Goal: Task Accomplishment & Management: Use online tool/utility

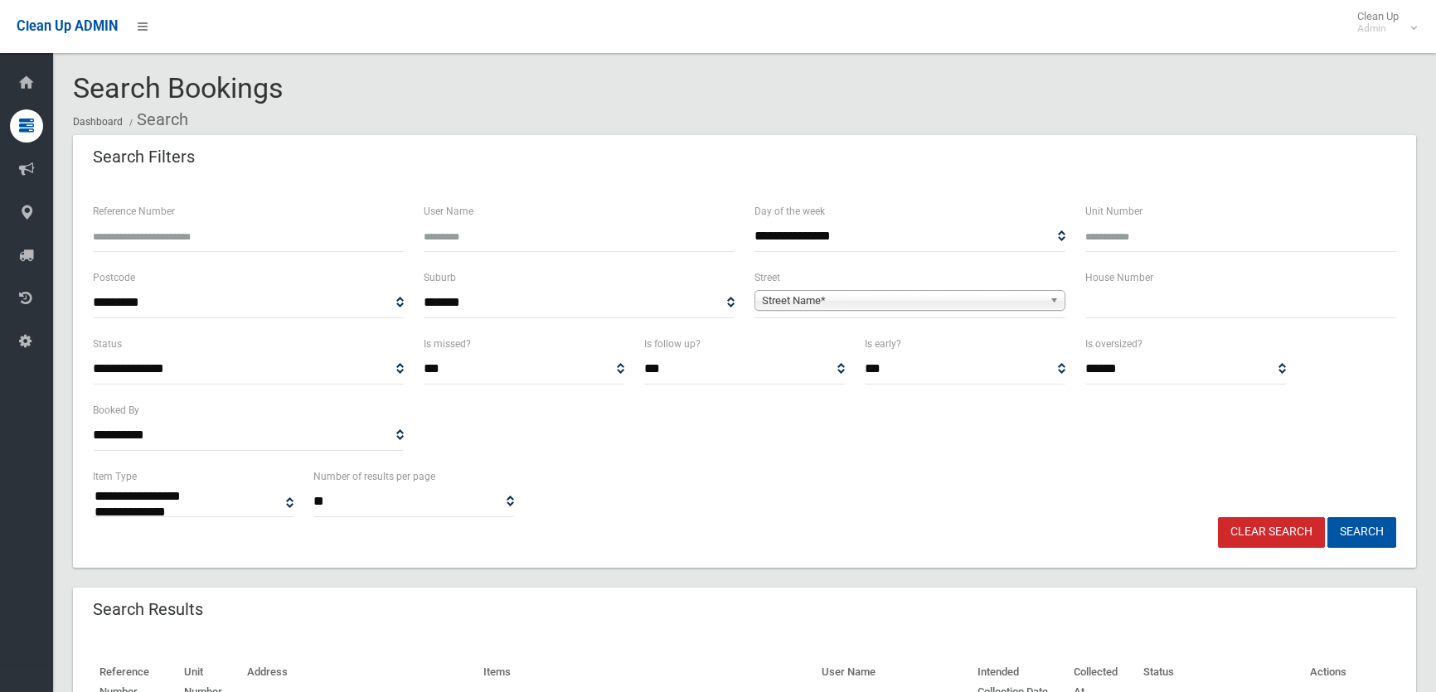
select select
click at [710, 119] on ol "Dashboard Search" at bounding box center [744, 119] width 1343 height 31
click at [1158, 304] on input "text" at bounding box center [1240, 303] width 311 height 31
click at [860, 308] on span "Street Name*" at bounding box center [902, 301] width 281 height 20
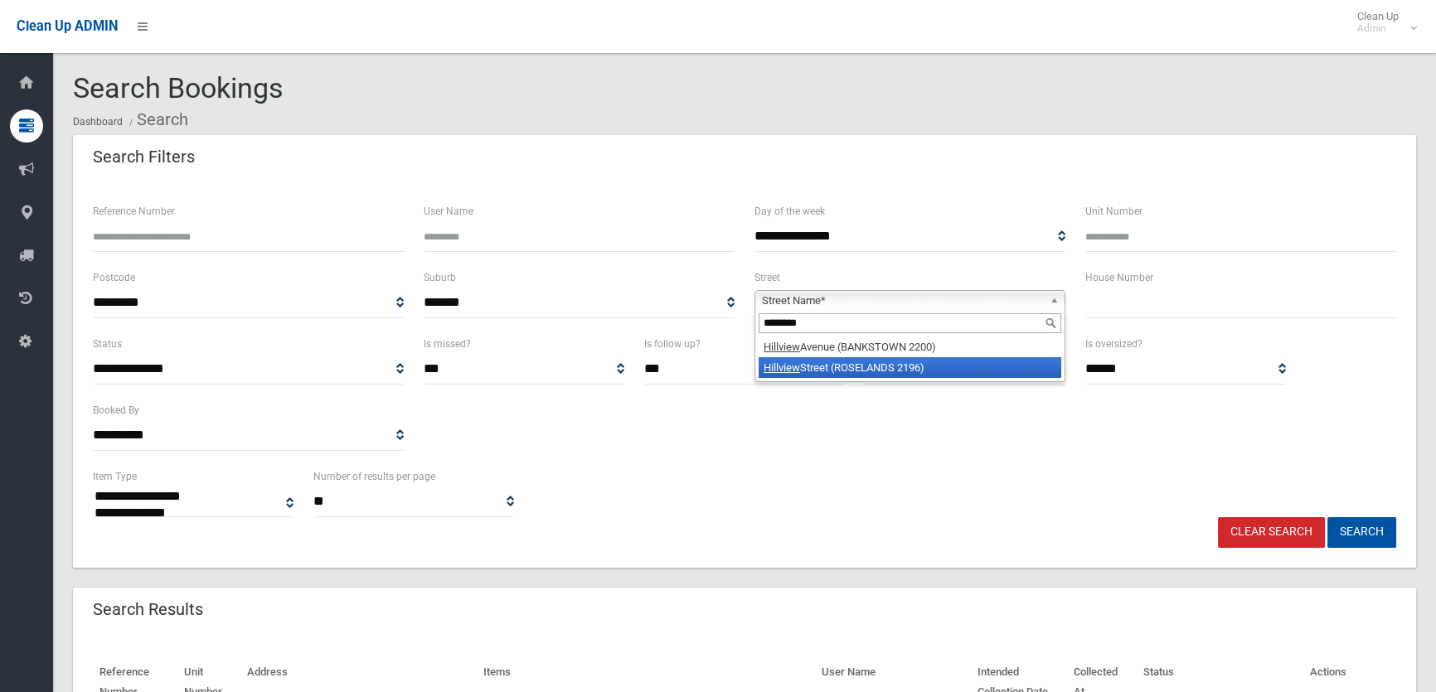
type input "********"
click at [830, 366] on li "Hillview Street (ROSELANDS 2196)" at bounding box center [910, 367] width 303 height 21
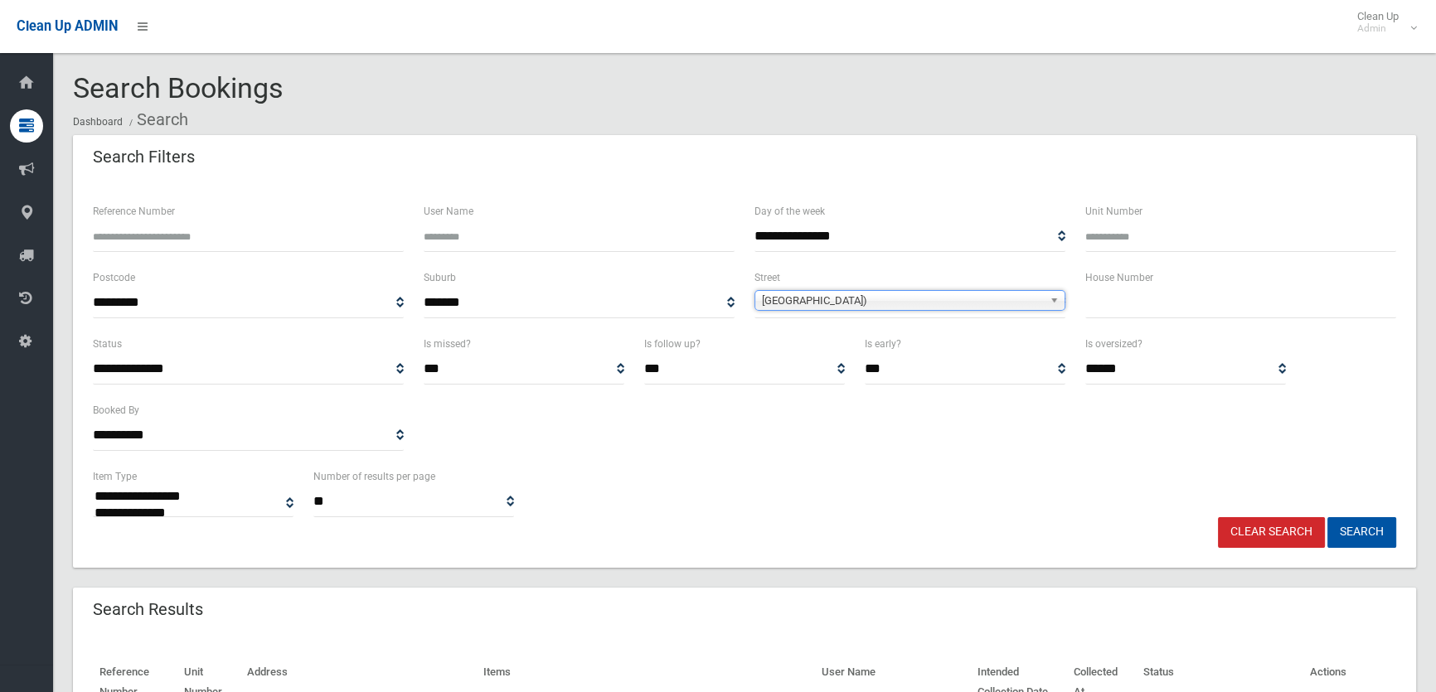
click at [1114, 310] on input "text" at bounding box center [1240, 303] width 311 height 31
drag, startPoint x: 1083, startPoint y: 274, endPoint x: 1161, endPoint y: 281, distance: 78.2
click at [1161, 278] on div "House Number" at bounding box center [1241, 301] width 331 height 66
click at [1161, 281] on div "House Number" at bounding box center [1240, 293] width 311 height 51
click at [1119, 297] on input "text" at bounding box center [1240, 303] width 311 height 31
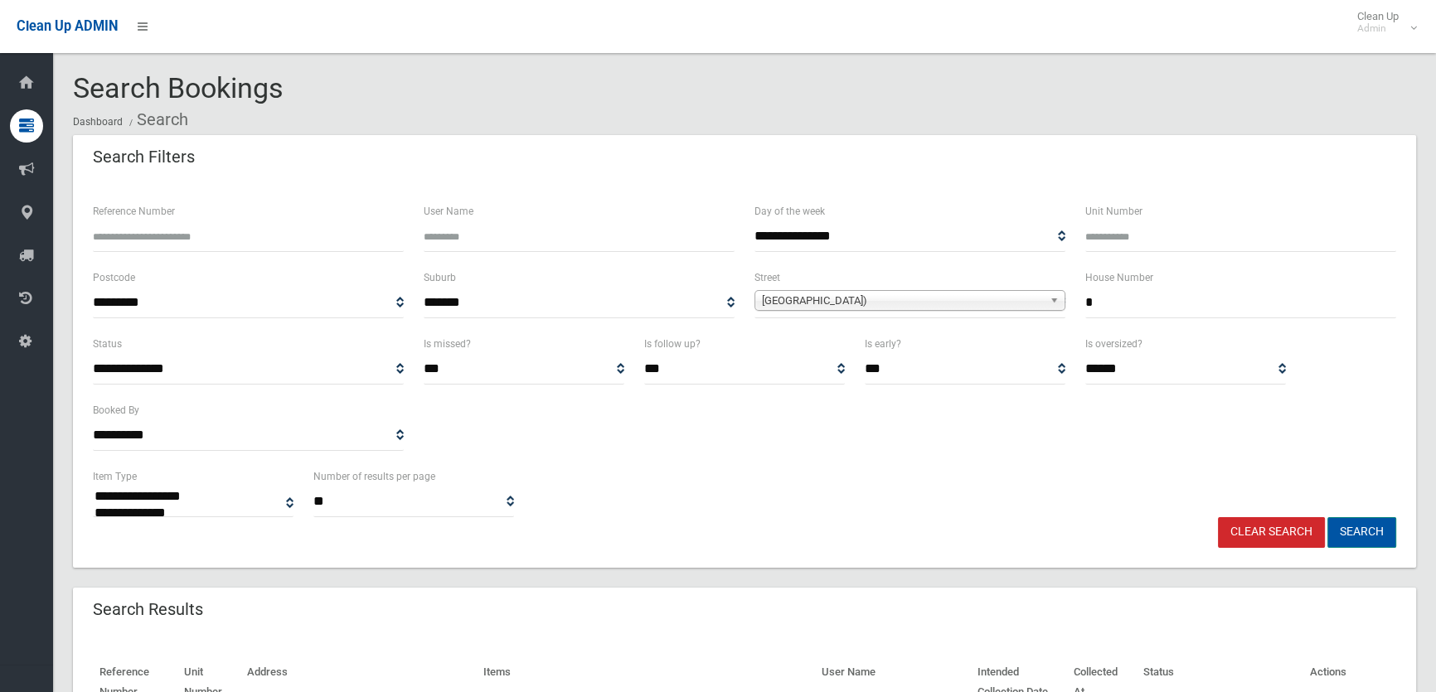
type input "*"
click at [1348, 523] on button "Search" at bounding box center [1362, 532] width 69 height 31
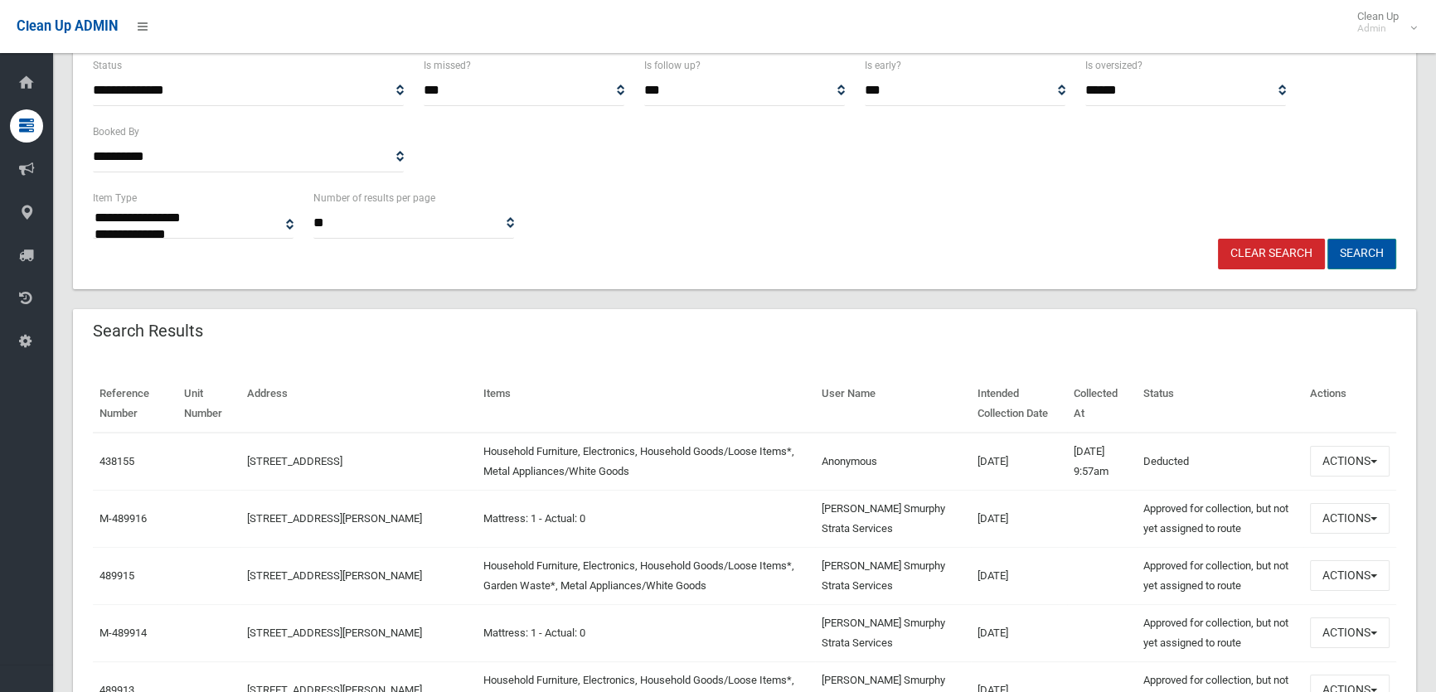
scroll to position [226, 0]
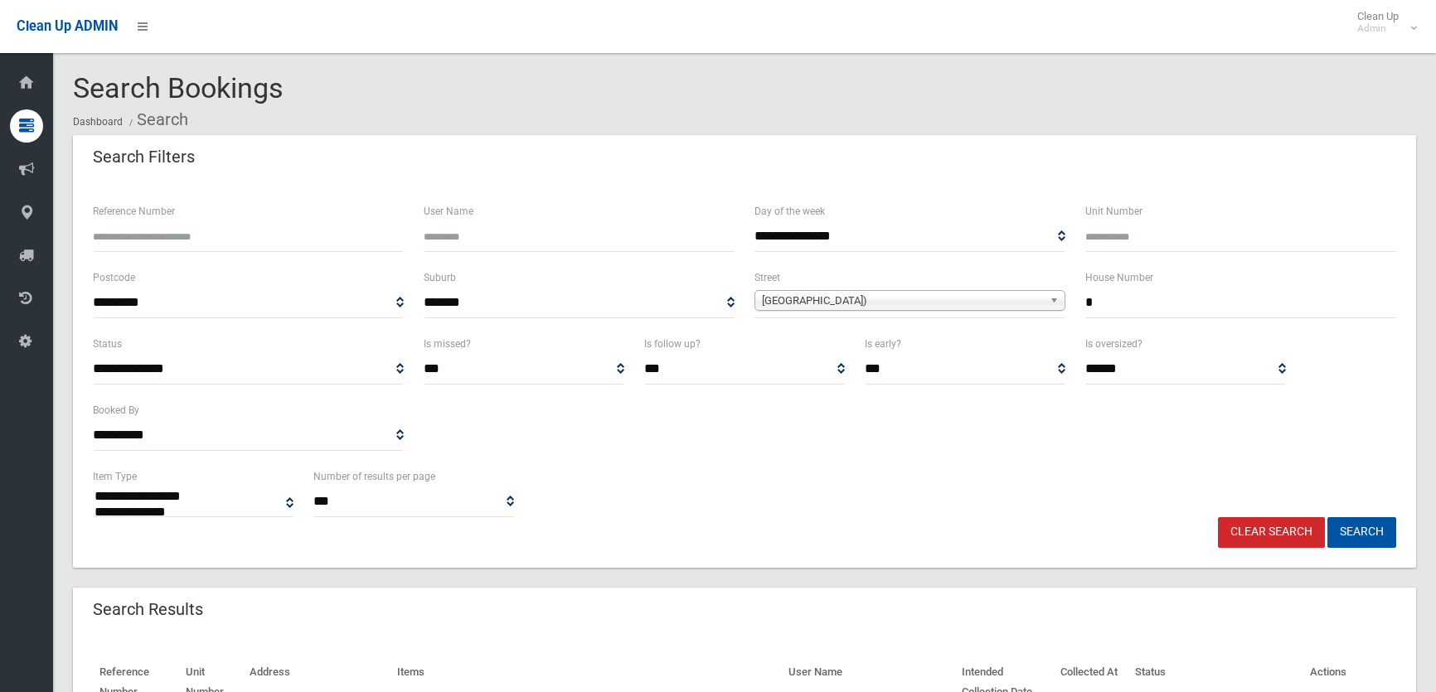
select select
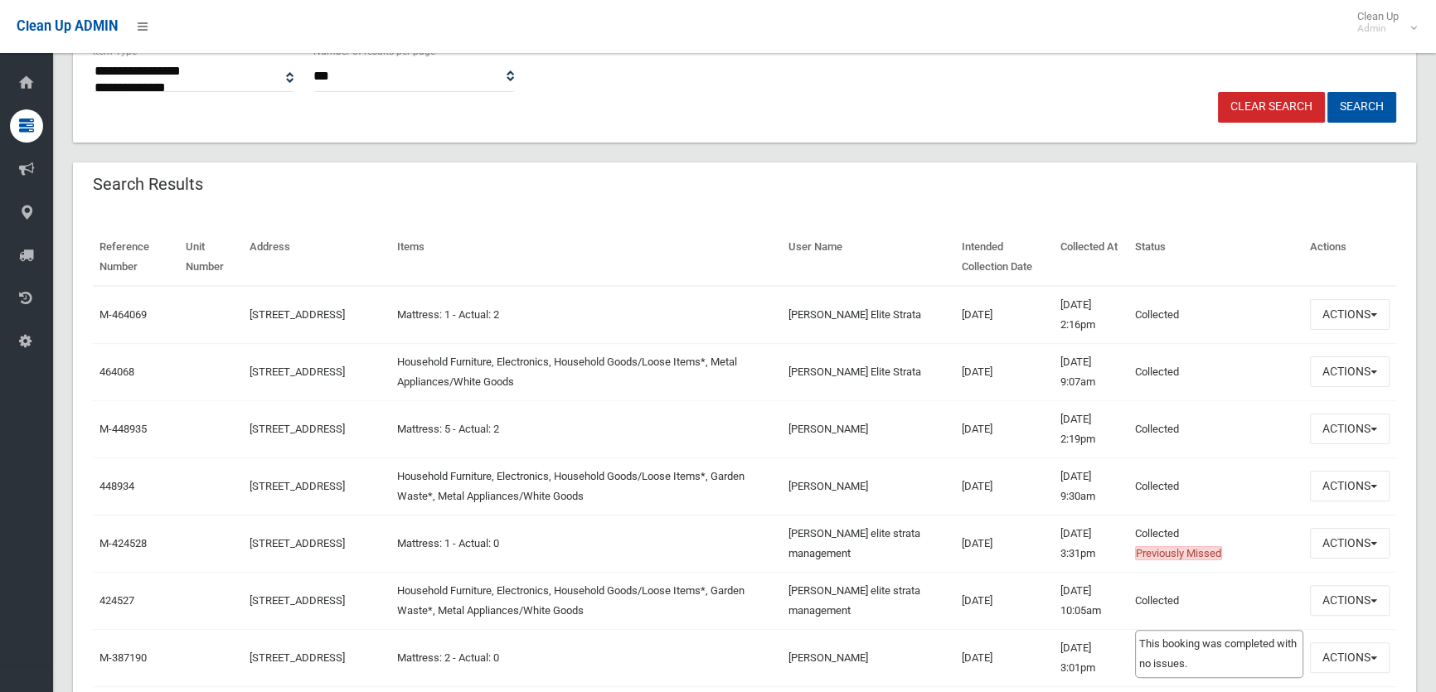
scroll to position [452, 0]
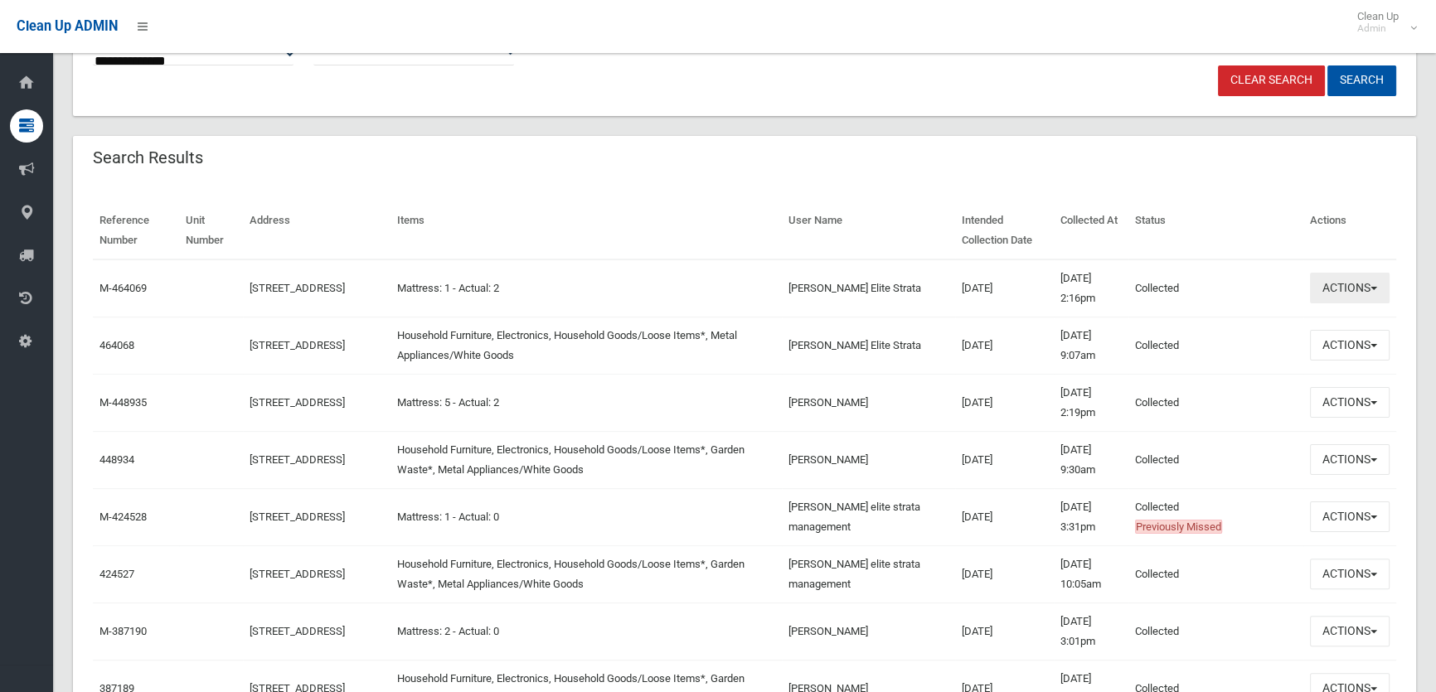
click at [1343, 274] on button "Actions" at bounding box center [1350, 288] width 80 height 31
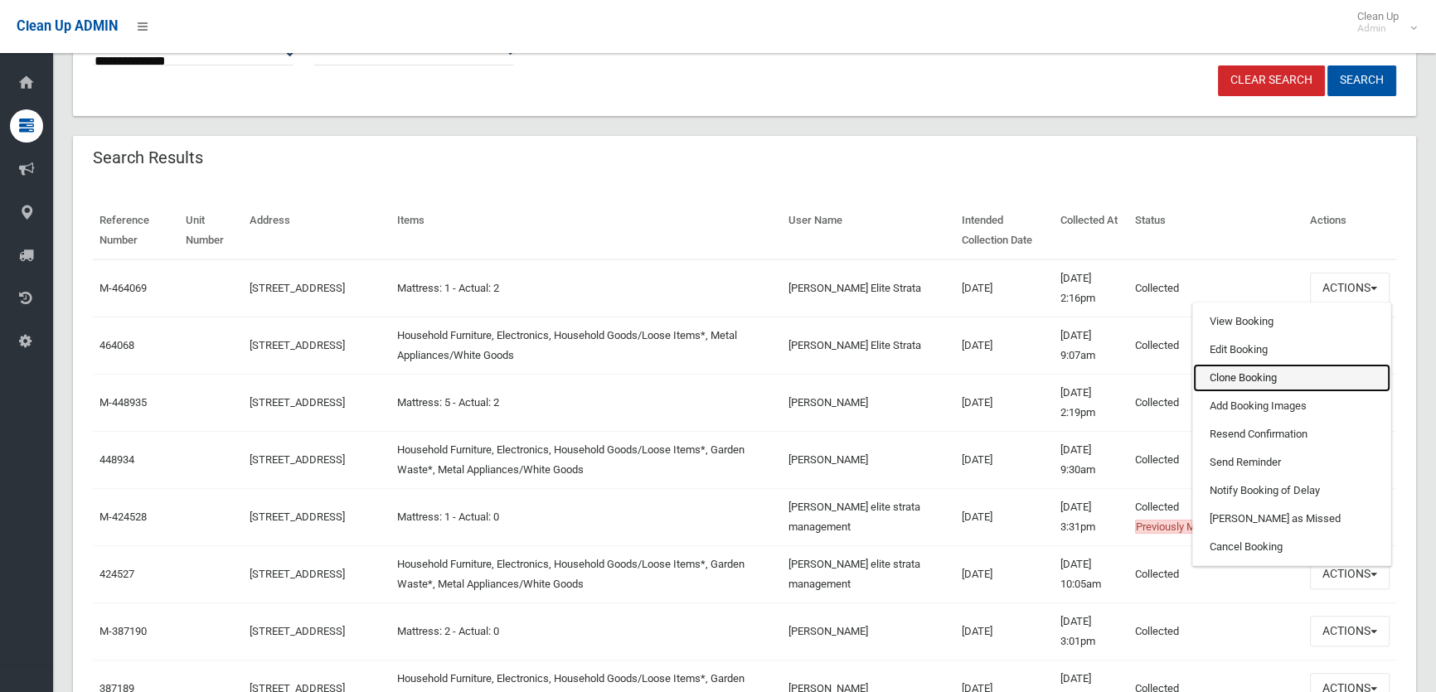
click at [1266, 386] on link "Clone Booking" at bounding box center [1291, 378] width 197 height 28
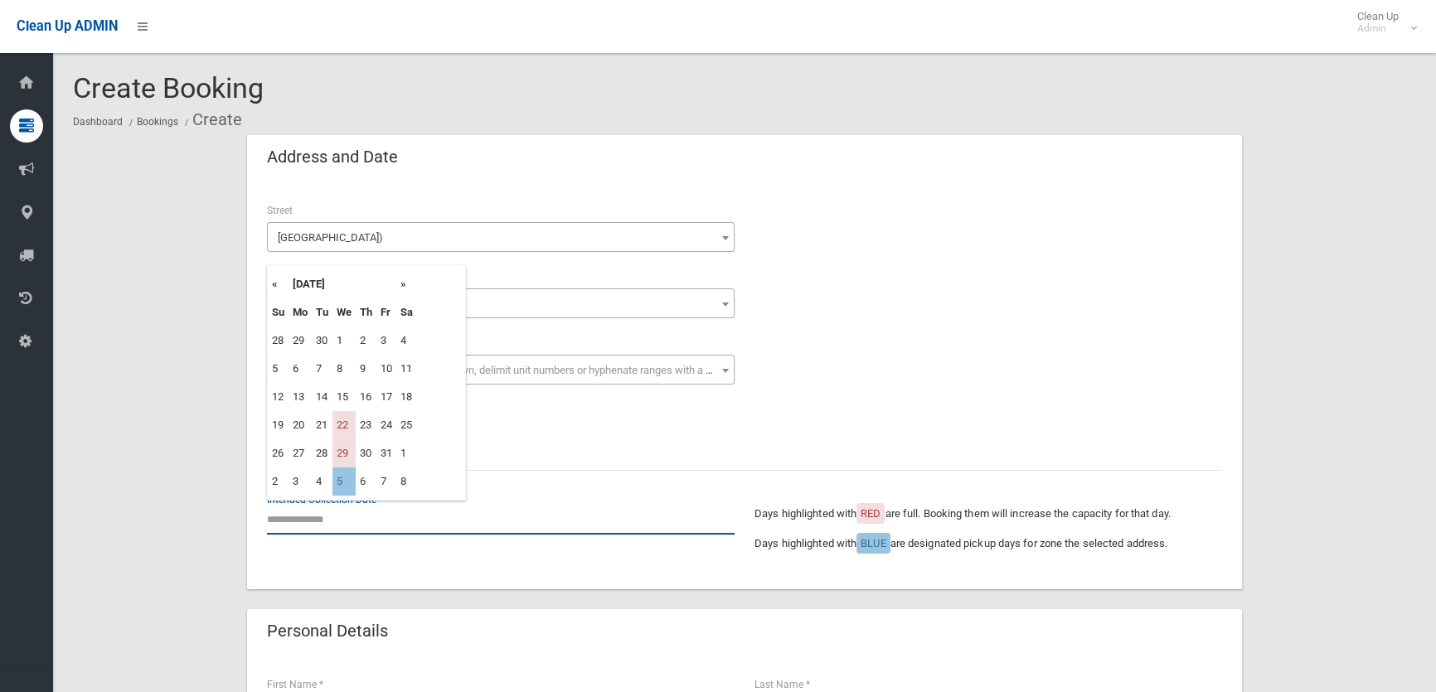
click at [299, 531] on input "text" at bounding box center [501, 519] width 468 height 31
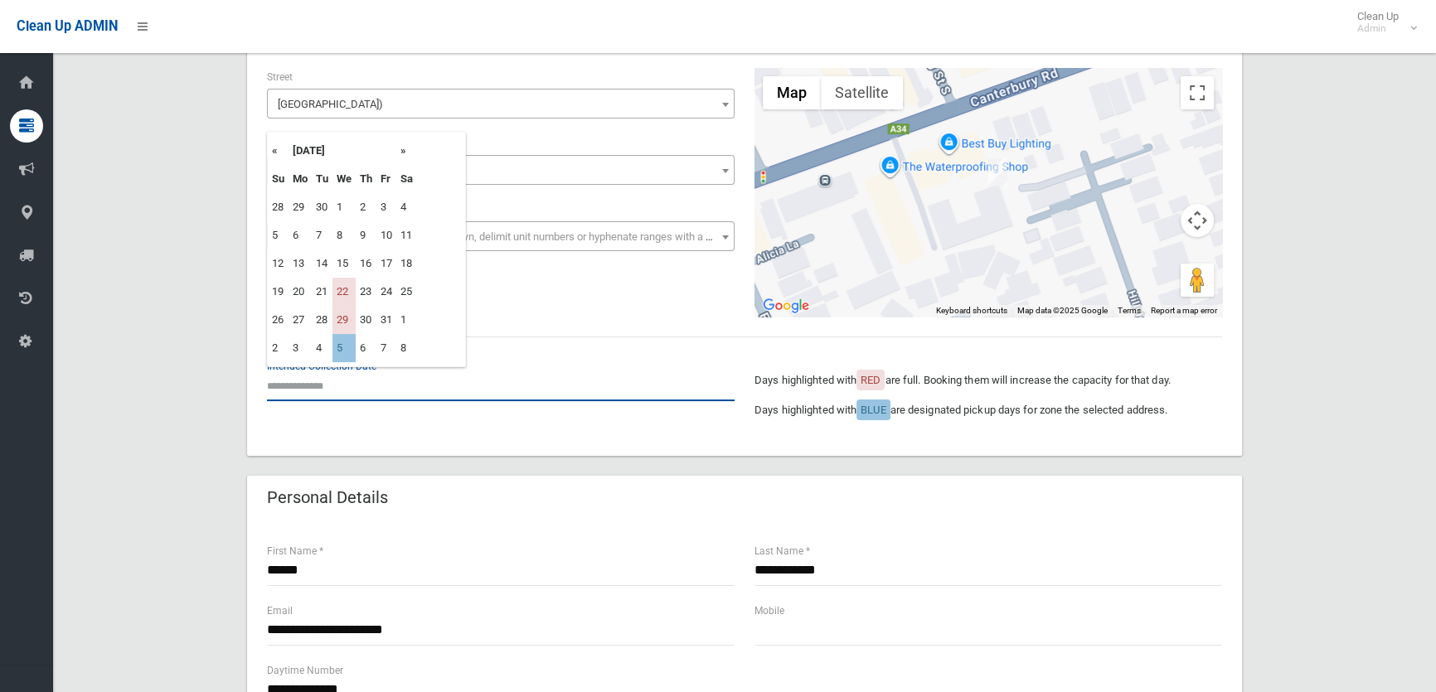
scroll to position [150, 0]
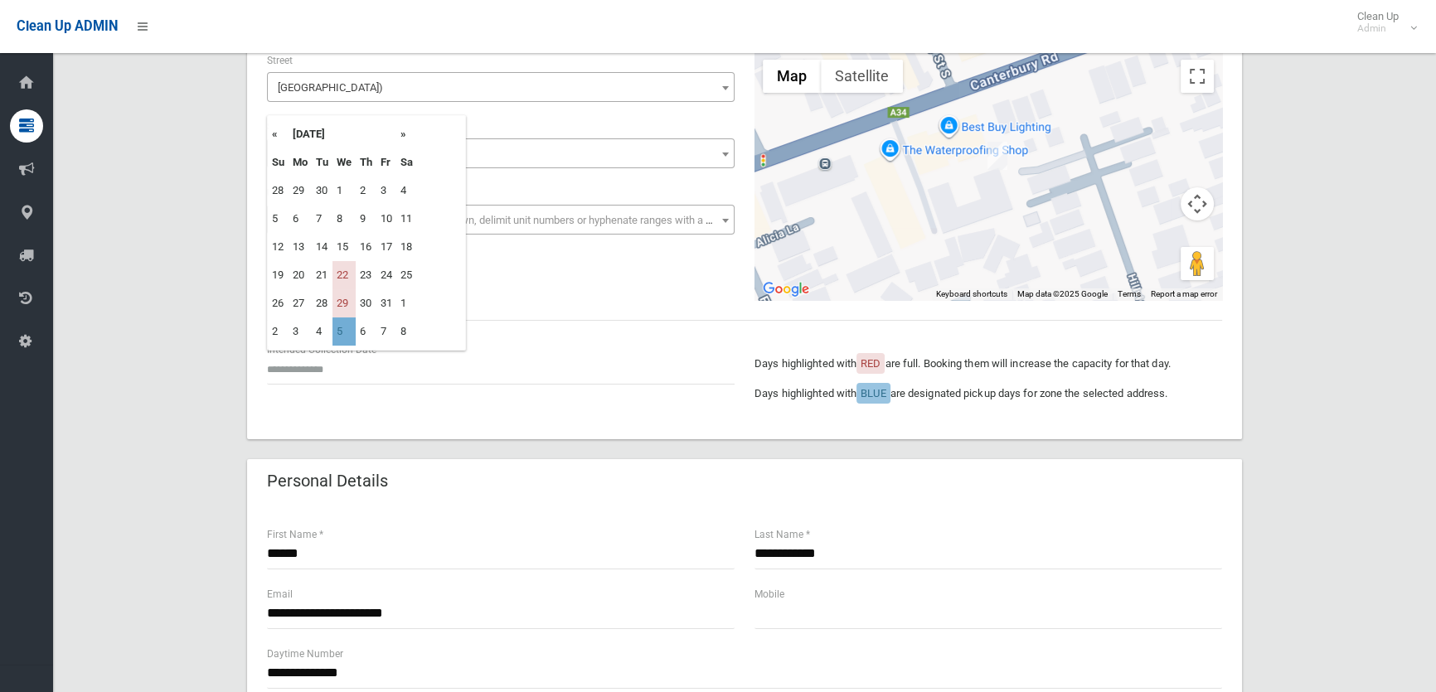
click at [344, 329] on td "5" at bounding box center [344, 332] width 23 height 28
type input "**********"
click at [362, 367] on input "**********" at bounding box center [501, 369] width 468 height 31
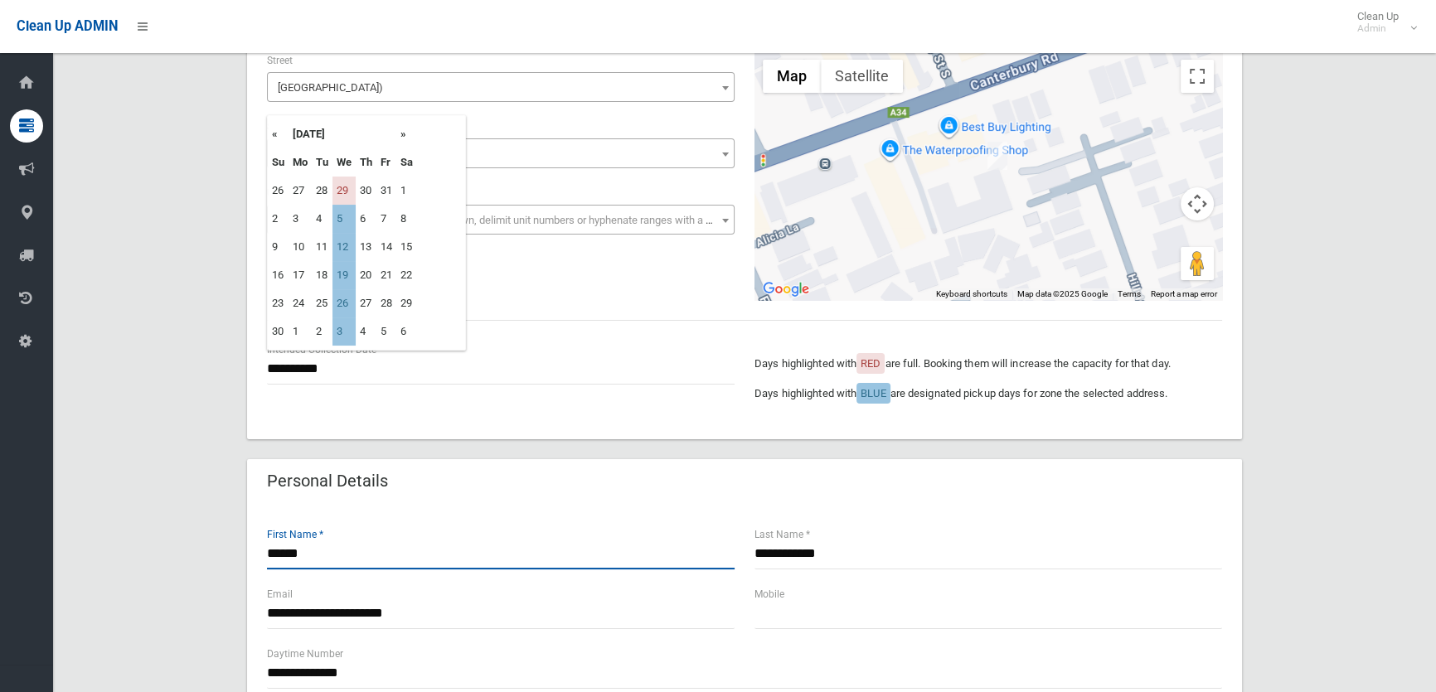
click at [340, 556] on input "******" at bounding box center [501, 554] width 468 height 31
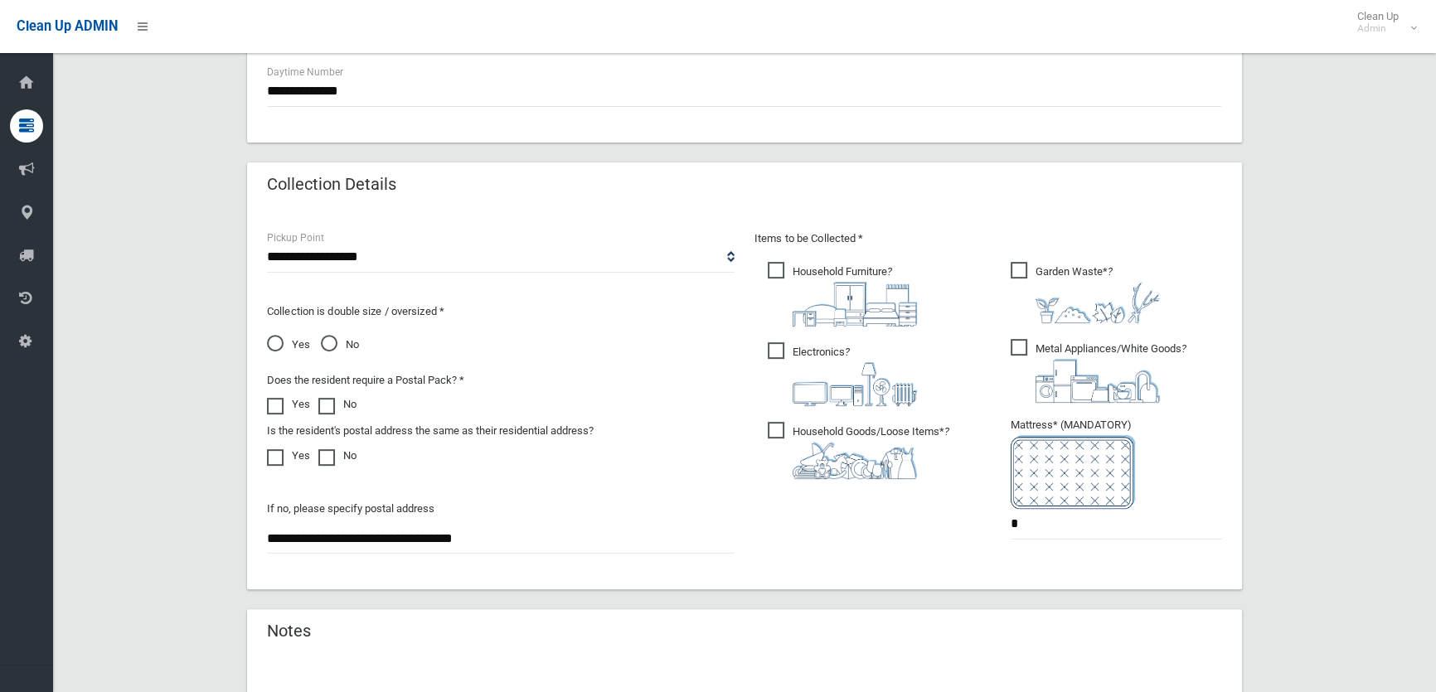
scroll to position [754, 0]
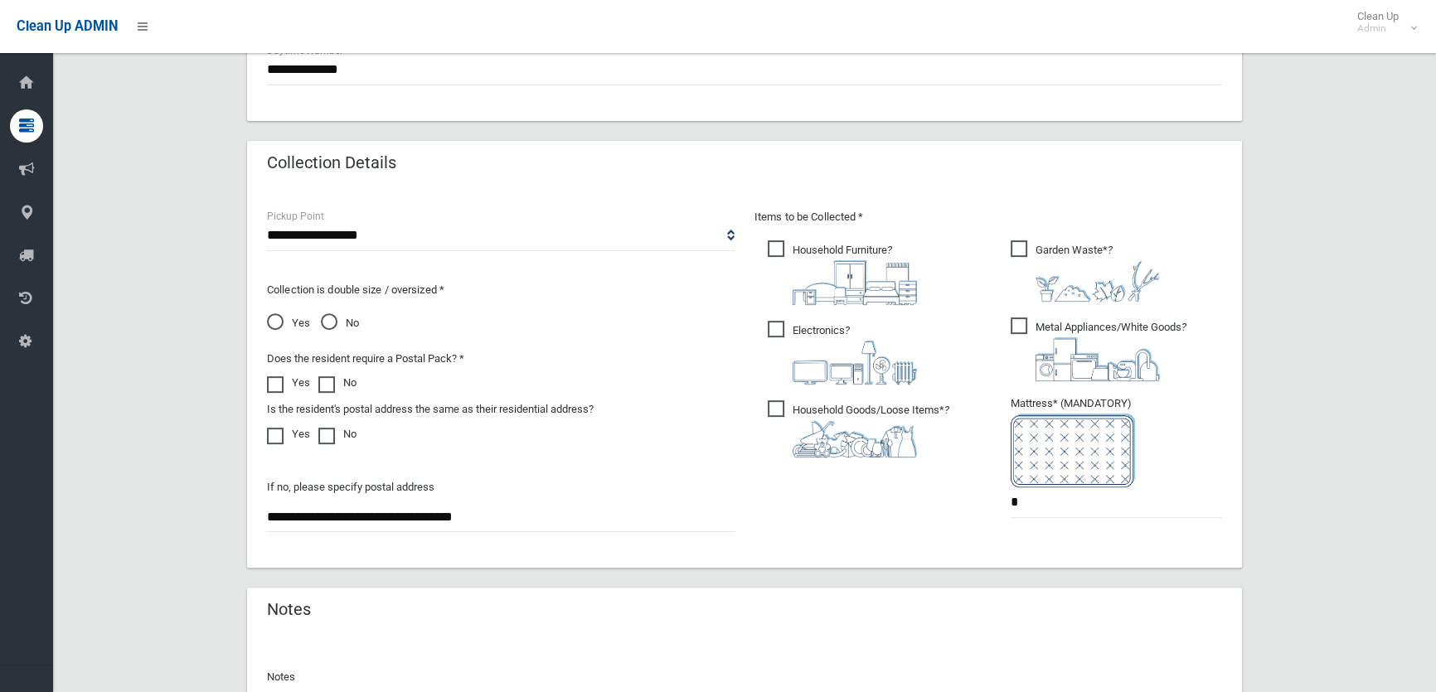
click at [833, 391] on ul "Household Furniture ?" at bounding box center [867, 353] width 225 height 233
click at [837, 329] on span "Electronics ?" at bounding box center [842, 353] width 149 height 64
drag, startPoint x: 853, startPoint y: 242, endPoint x: 1031, endPoint y: 277, distance: 180.8
click at [856, 243] on span "Household Furniture ?" at bounding box center [842, 272] width 149 height 65
click at [1087, 318] on span "Metal Appliances/White Goods ?" at bounding box center [1099, 350] width 176 height 64
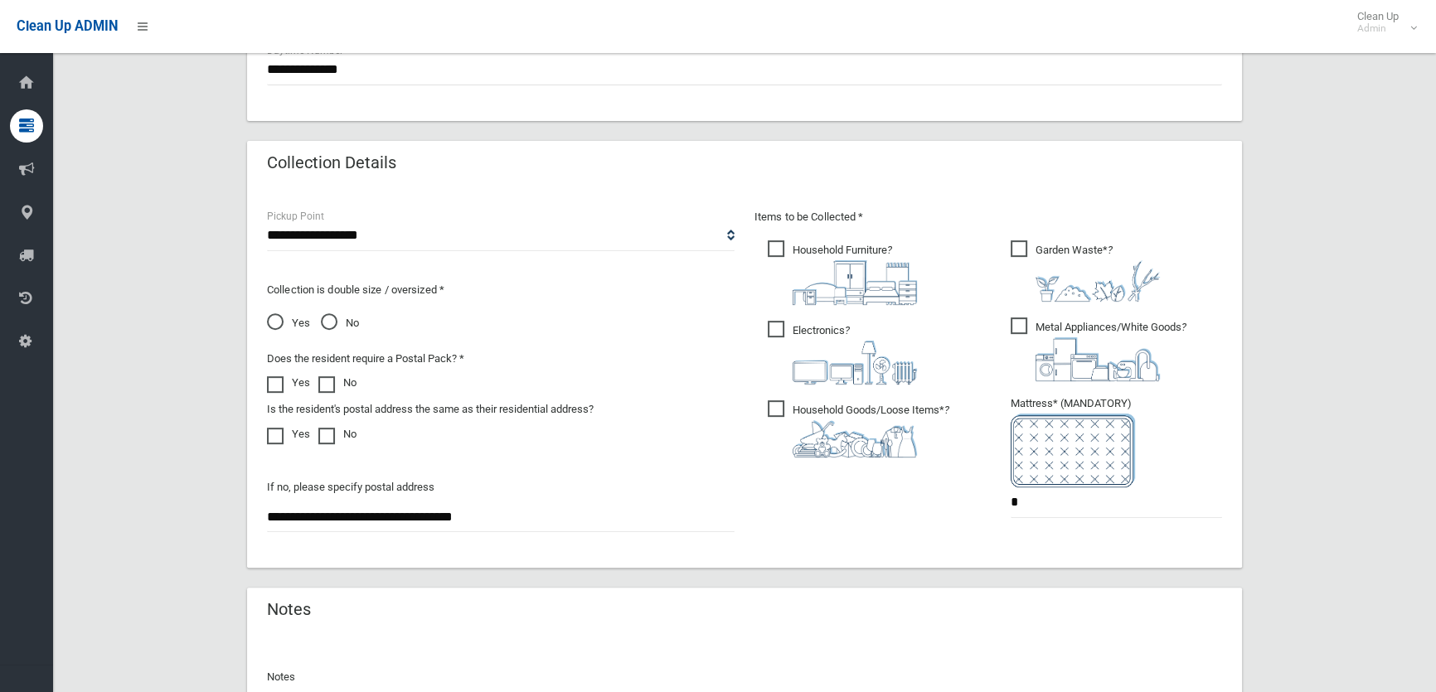
click at [800, 257] on span "Household Furniture ?" at bounding box center [842, 272] width 149 height 65
click at [774, 405] on span "Household Goods/Loose Items* ?" at bounding box center [859, 429] width 182 height 57
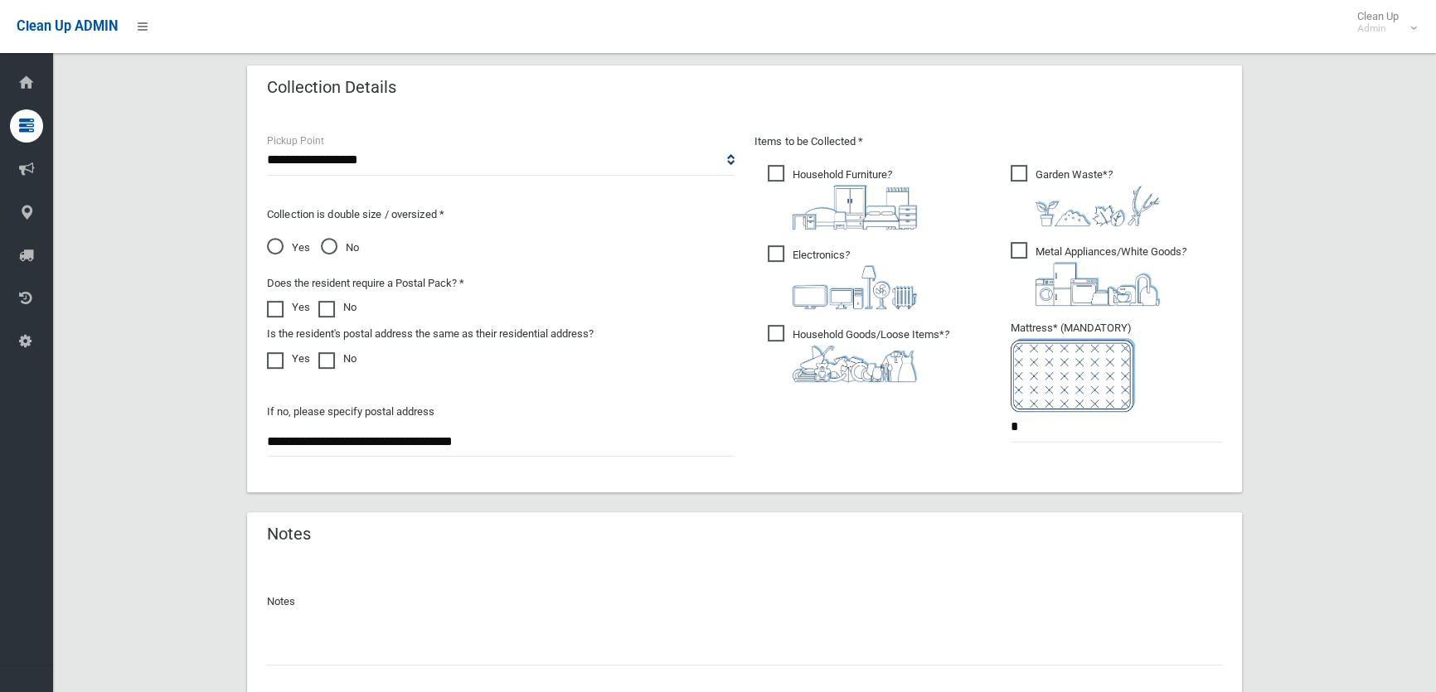
scroll to position [948, 0]
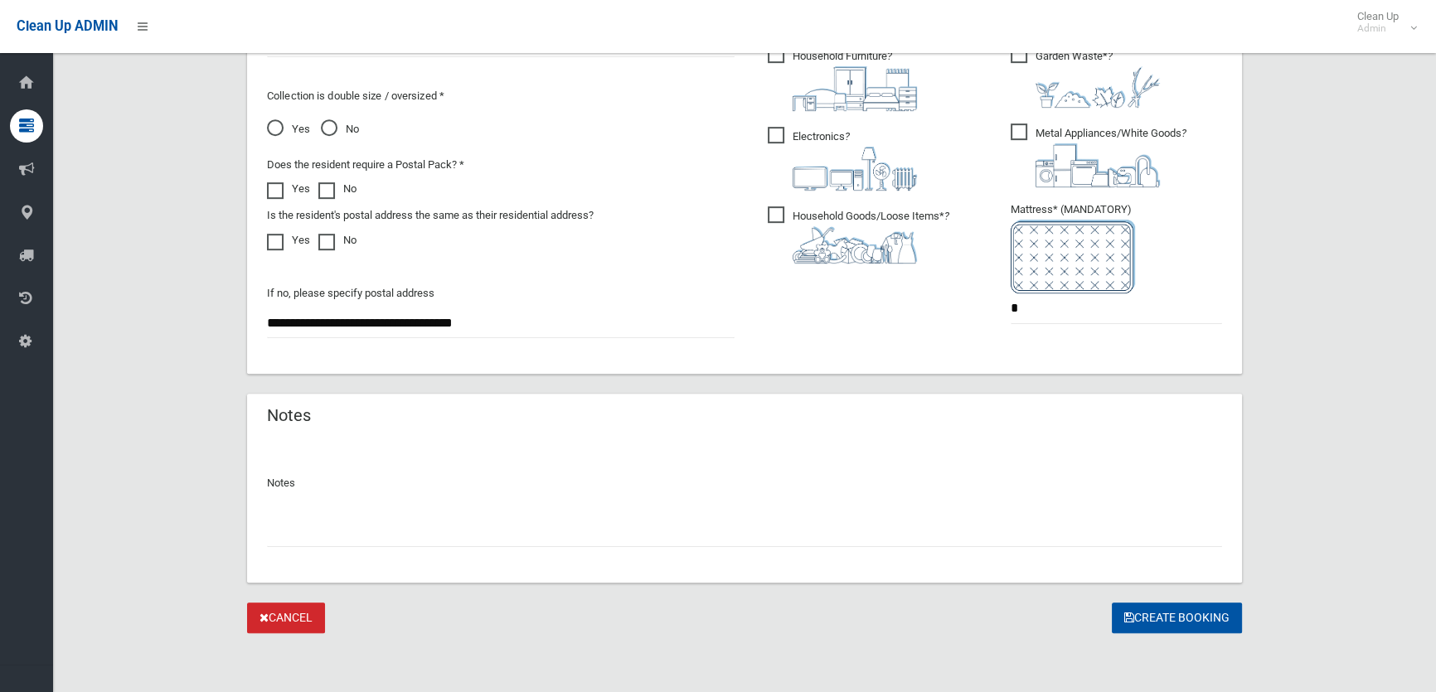
click at [1037, 523] on div at bounding box center [744, 525] width 955 height 44
click at [1030, 536] on input "text" at bounding box center [744, 532] width 955 height 31
click at [1193, 629] on button "Create Booking" at bounding box center [1177, 618] width 130 height 31
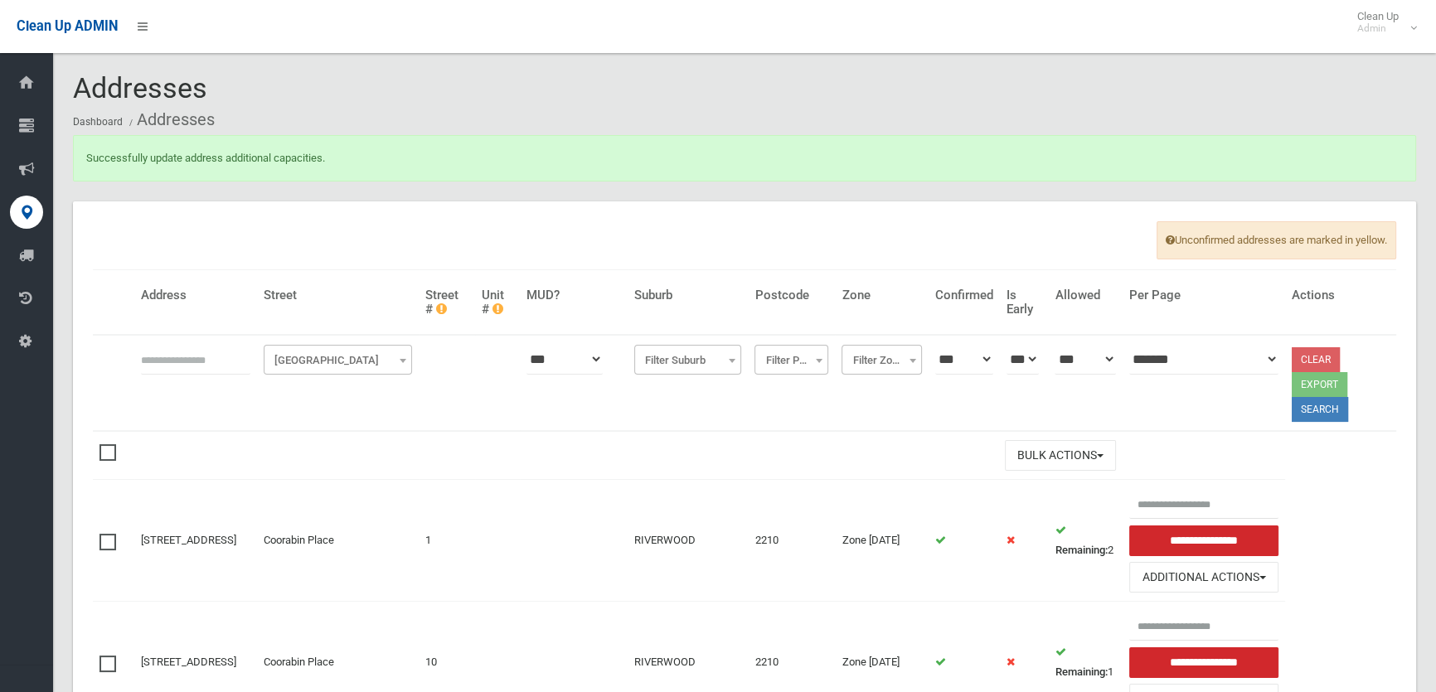
click at [183, 362] on input "text" at bounding box center [195, 359] width 109 height 31
type input "**"
click at [367, 356] on span "Filter Street" at bounding box center [338, 360] width 140 height 23
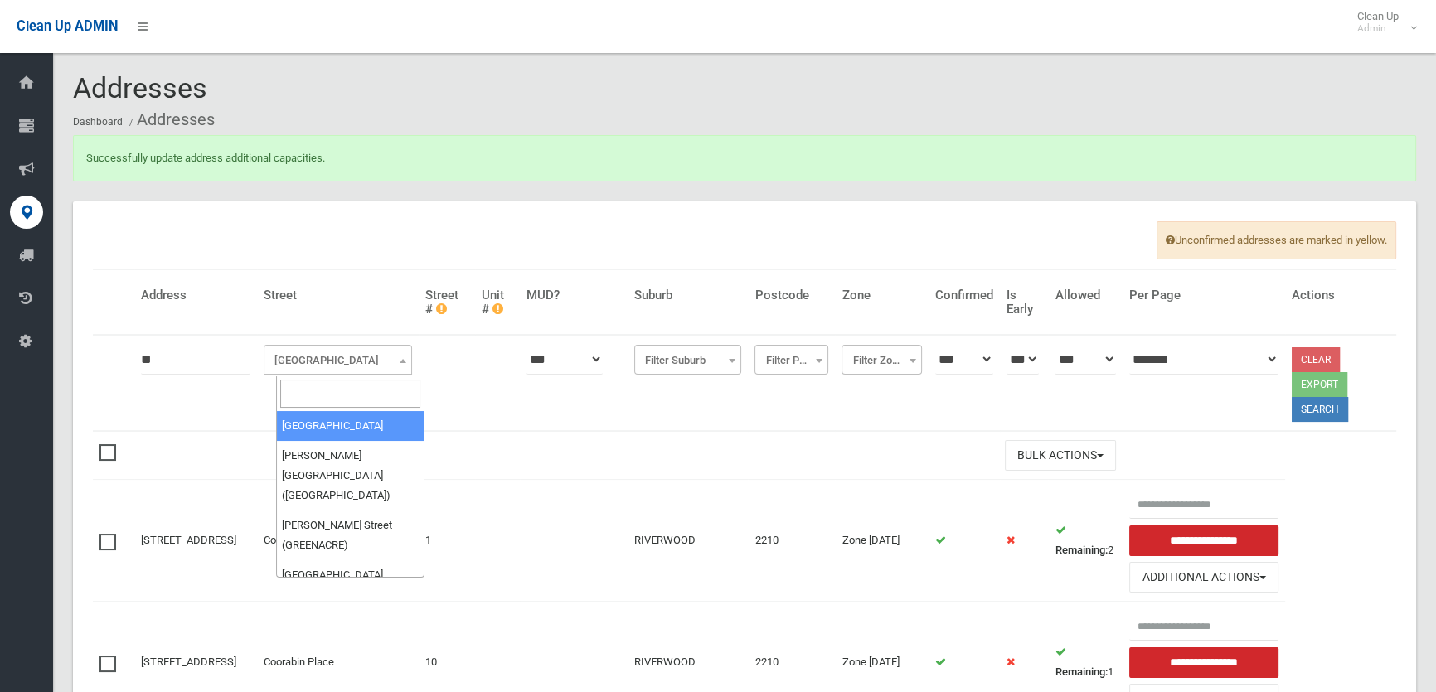
click at [364, 391] on input "search" at bounding box center [350, 394] width 140 height 28
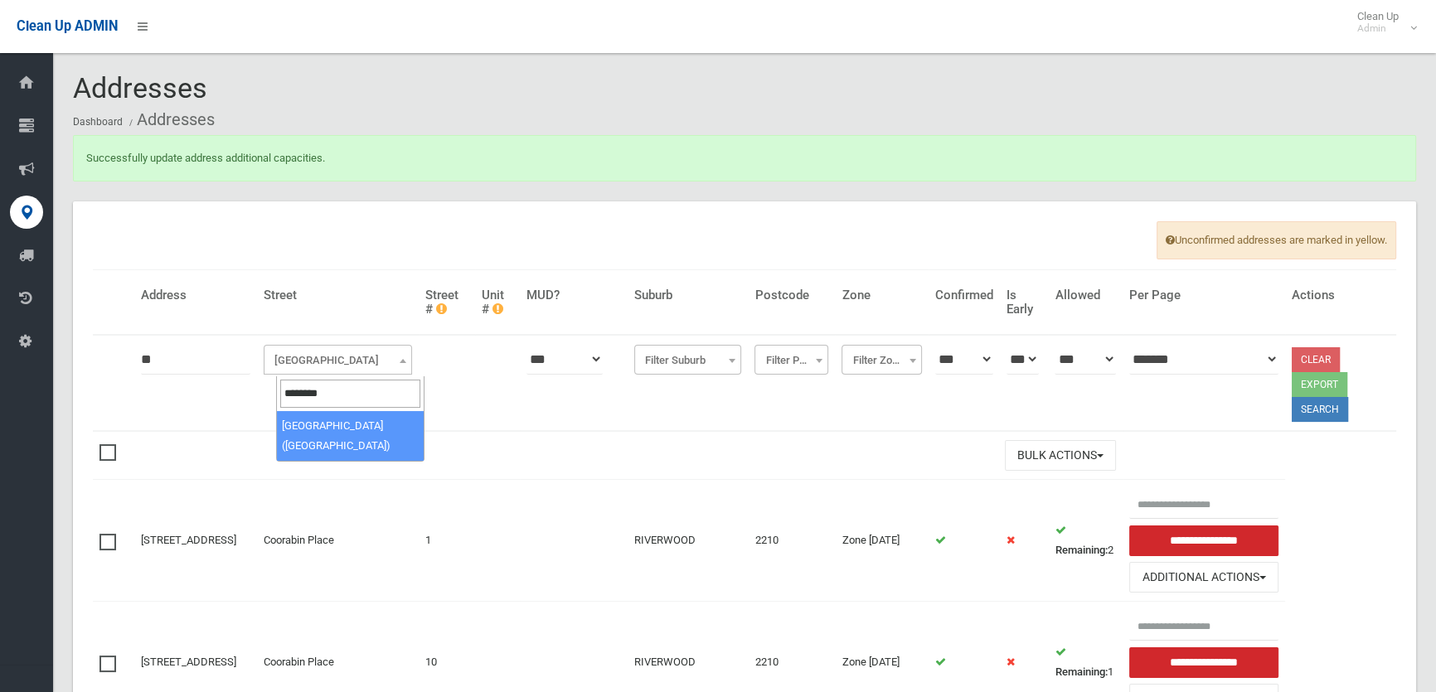
type input "********"
select select "****"
click at [1294, 415] on button "Search" at bounding box center [1320, 409] width 56 height 25
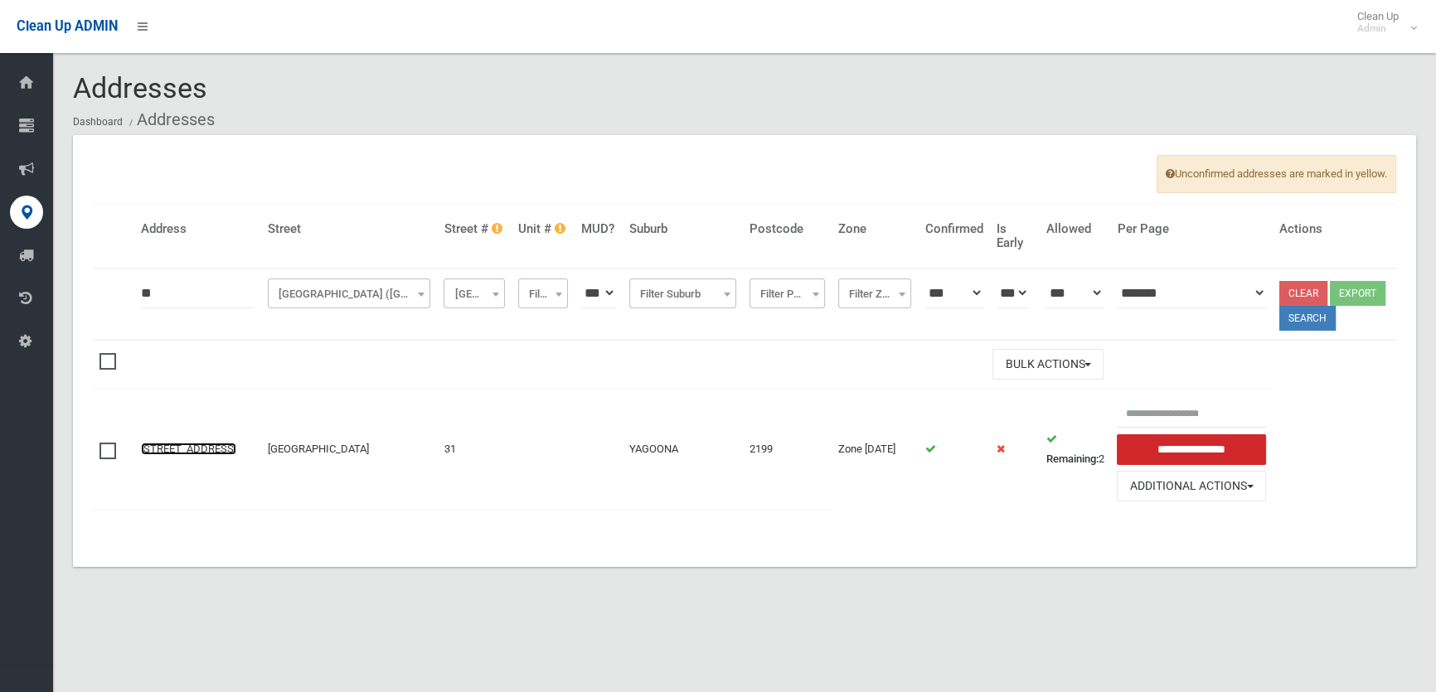
click at [206, 455] on link "[STREET_ADDRESS]" at bounding box center [188, 449] width 95 height 12
click at [1199, 502] on button "Additional Actions" at bounding box center [1191, 486] width 148 height 31
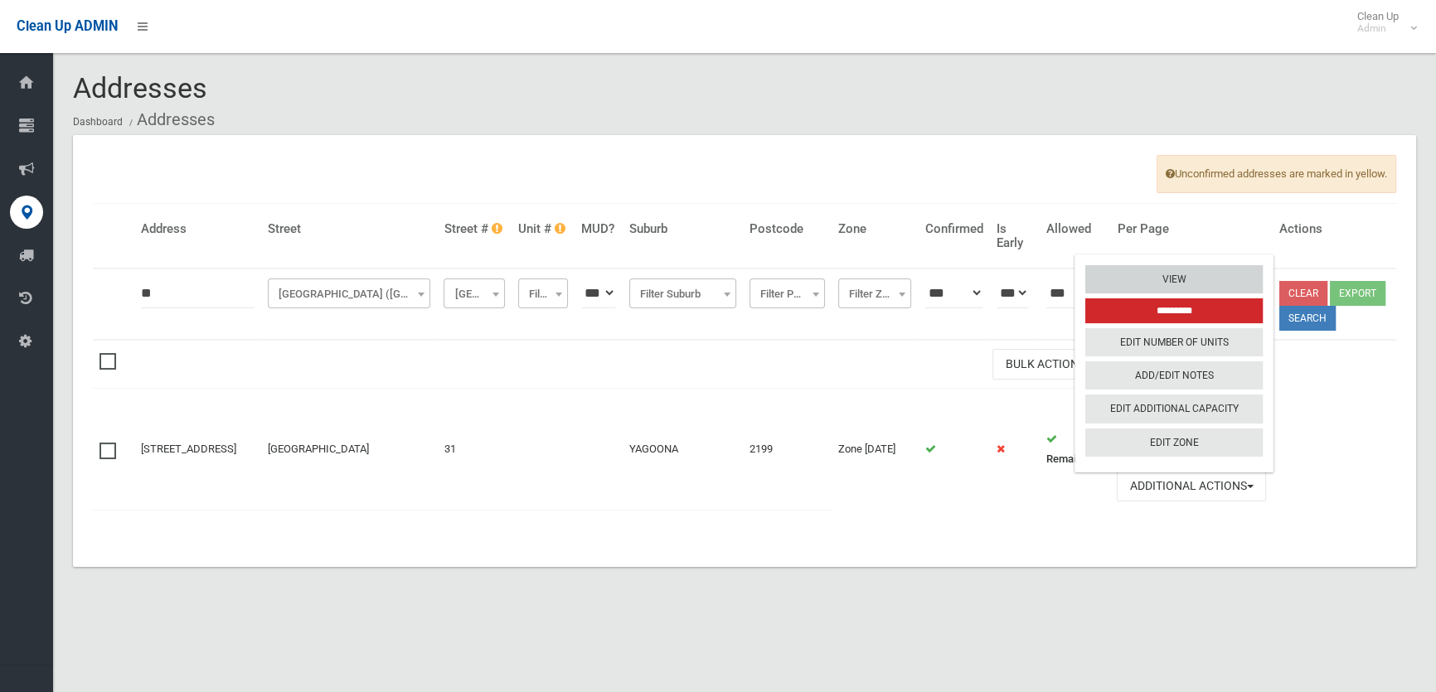
click at [1182, 294] on link "View" at bounding box center [1173, 279] width 177 height 28
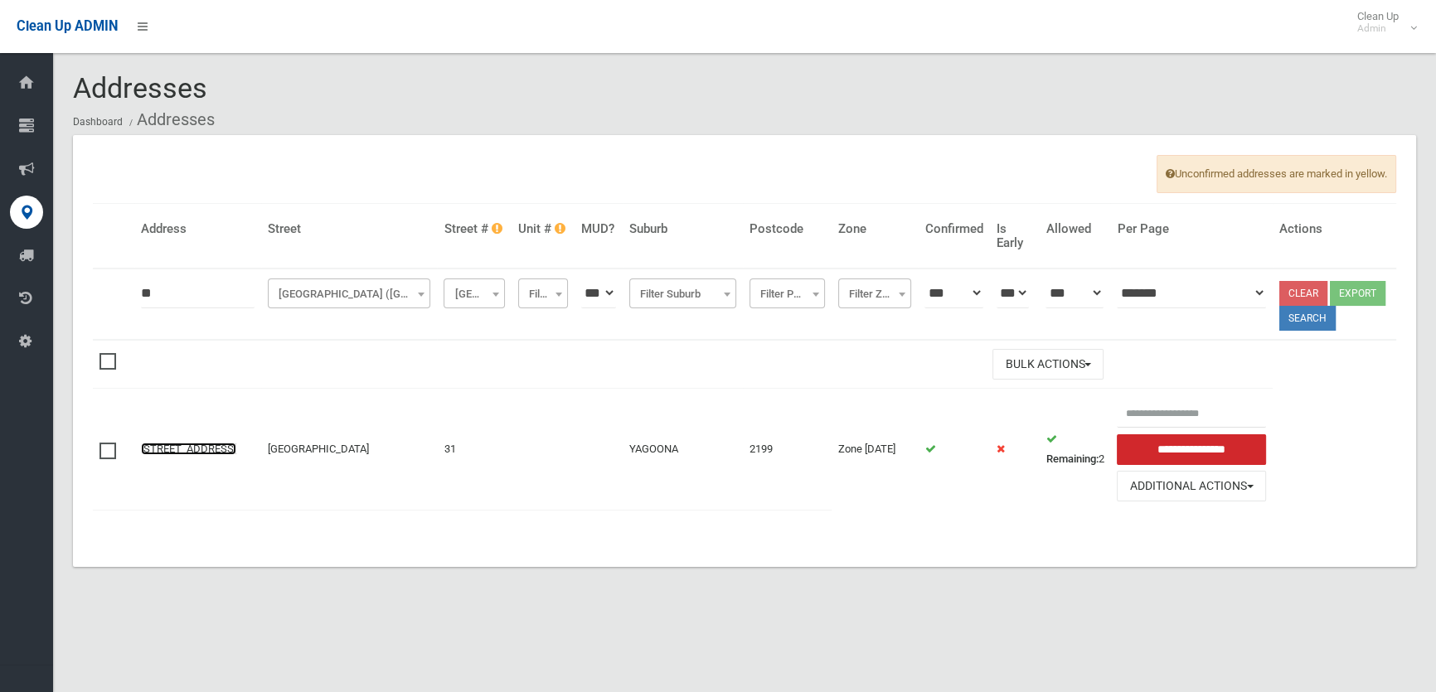
click at [182, 455] on link "[STREET_ADDRESS]" at bounding box center [188, 449] width 95 height 12
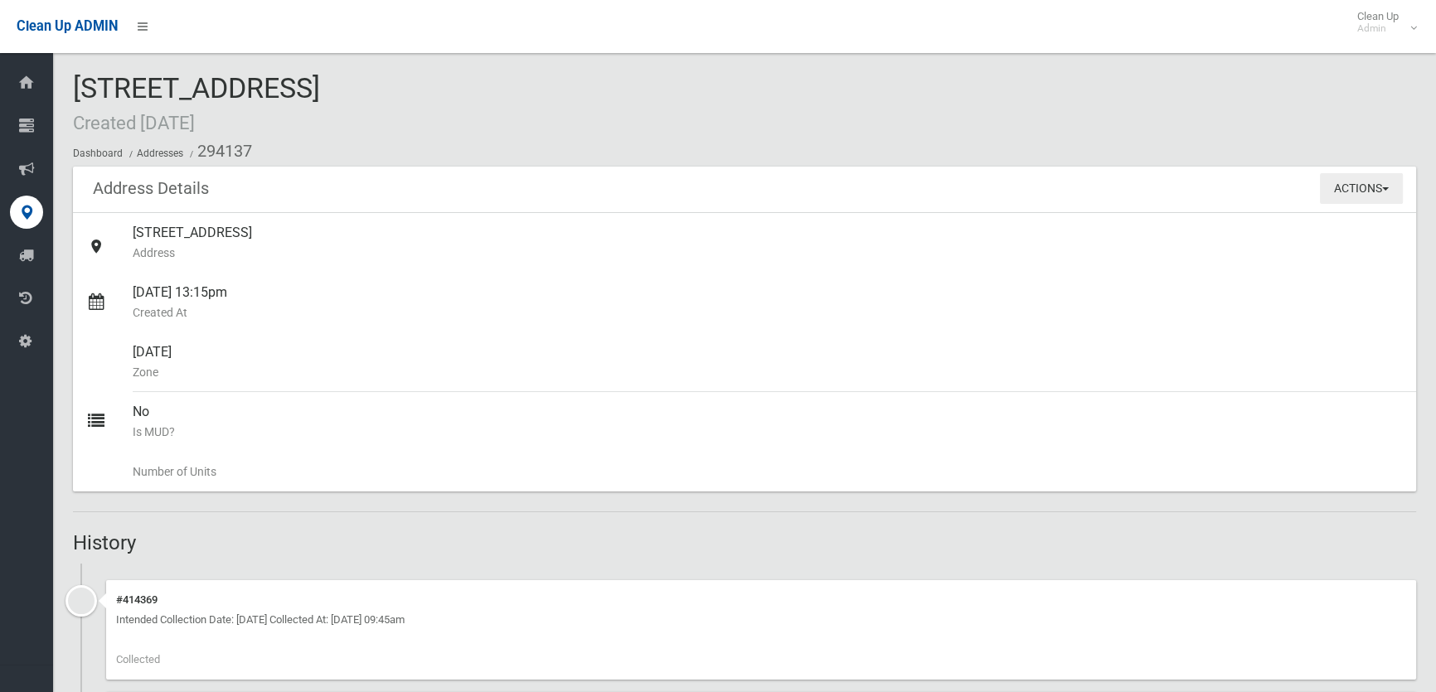
click at [1324, 203] on button "Actions" at bounding box center [1361, 188] width 83 height 31
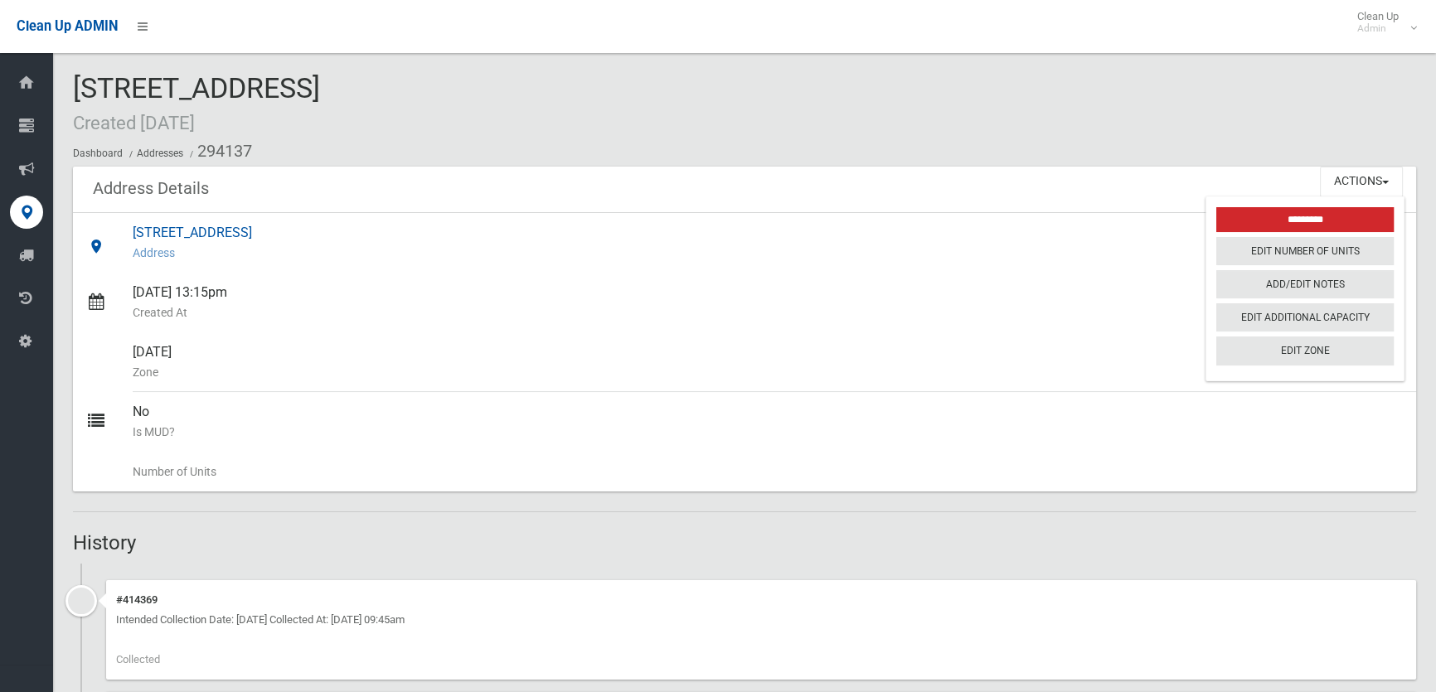
click at [266, 233] on div "[STREET_ADDRESS] Address" at bounding box center [768, 243] width 1270 height 60
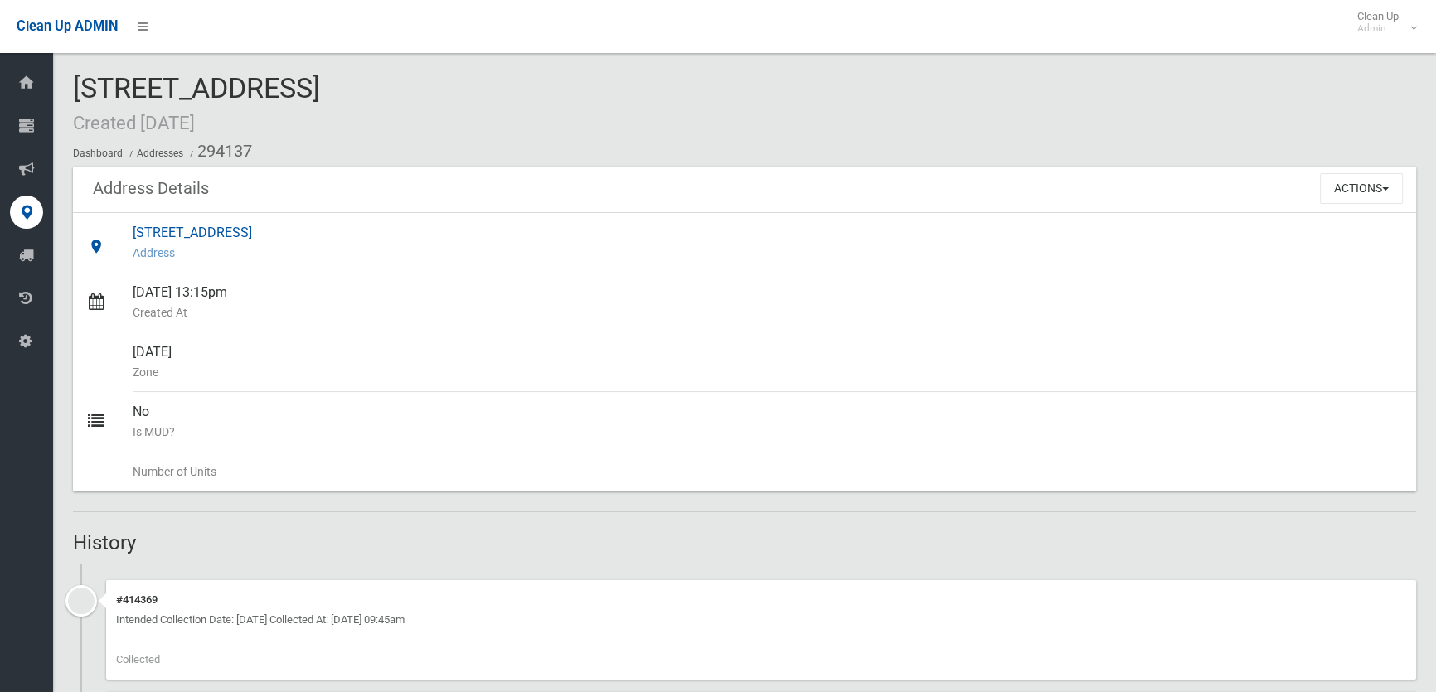
click at [266, 233] on div "[STREET_ADDRESS] Address" at bounding box center [768, 243] width 1270 height 60
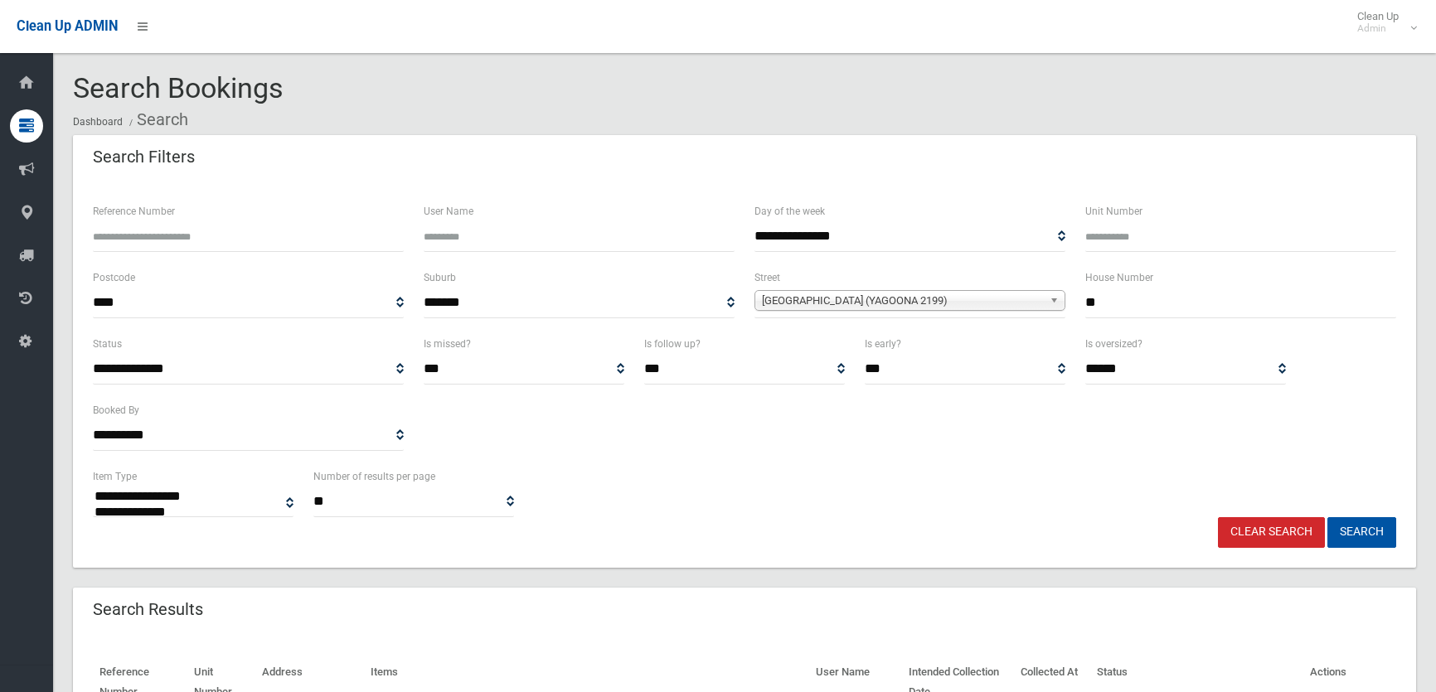
select select
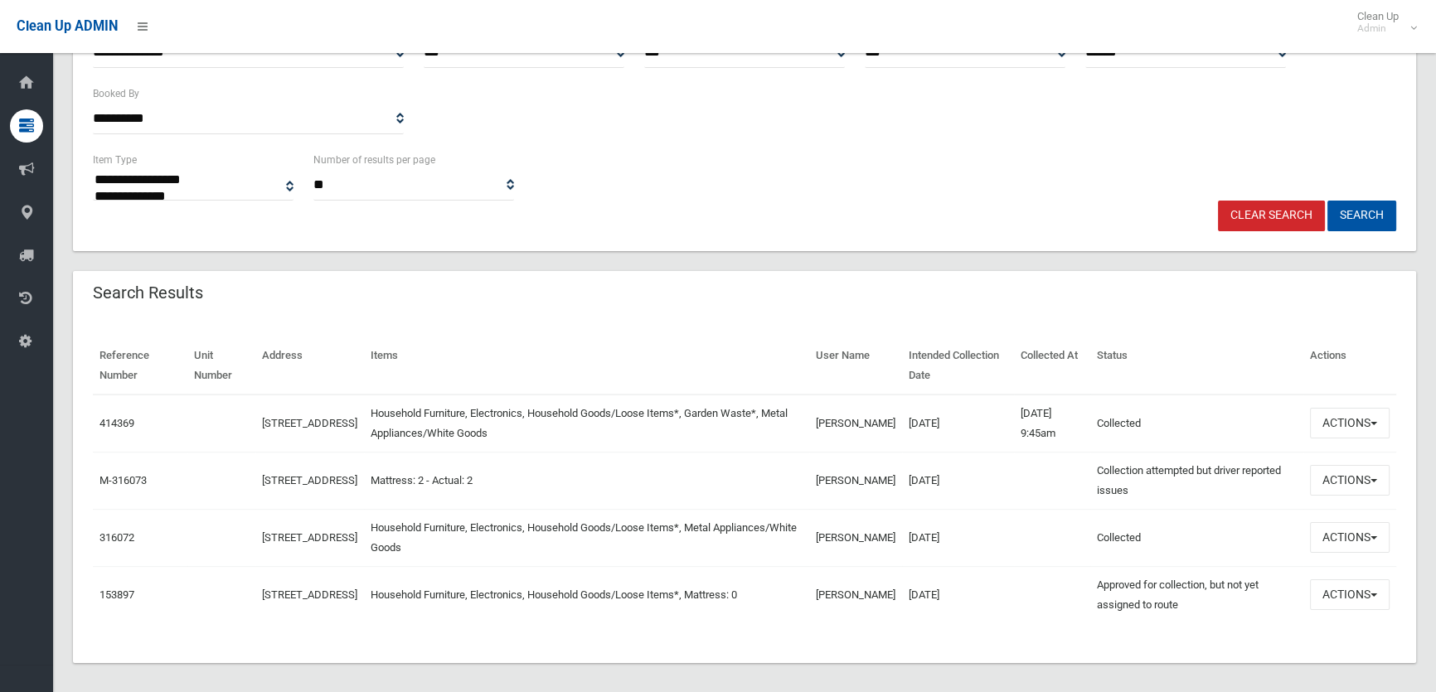
scroll to position [326, 0]
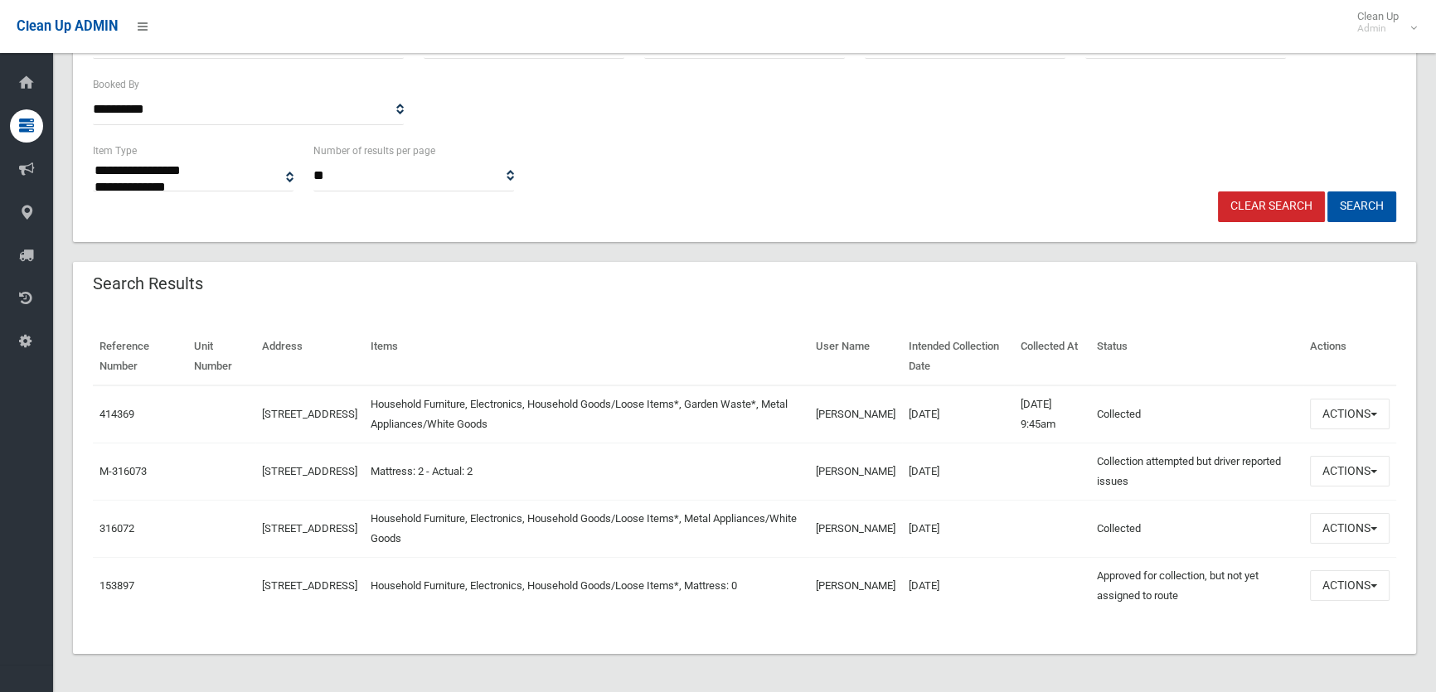
drag, startPoint x: 979, startPoint y: 593, endPoint x: 871, endPoint y: 408, distance: 214.0
click at [871, 408] on tbody "414369 31 Woodbine Street, YAGOONA NSW 2199 Household Furniture, Electronics, H…" at bounding box center [745, 500] width 1304 height 229
click at [1020, 624] on div "Reference Number Unit Number Address Items User Name Intended Collection Date C…" at bounding box center [744, 481] width 1343 height 346
click at [1333, 522] on button "Actions" at bounding box center [1350, 528] width 80 height 31
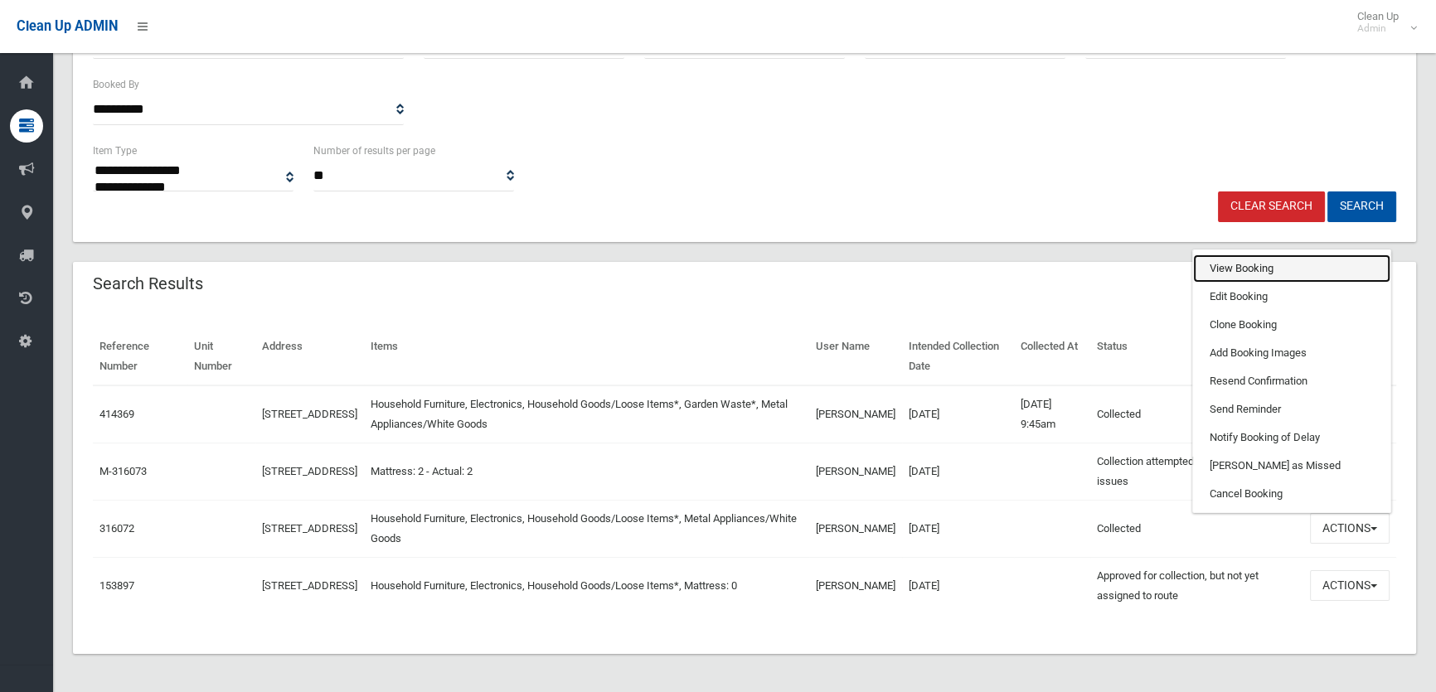
click at [1279, 261] on link "View Booking" at bounding box center [1291, 269] width 197 height 28
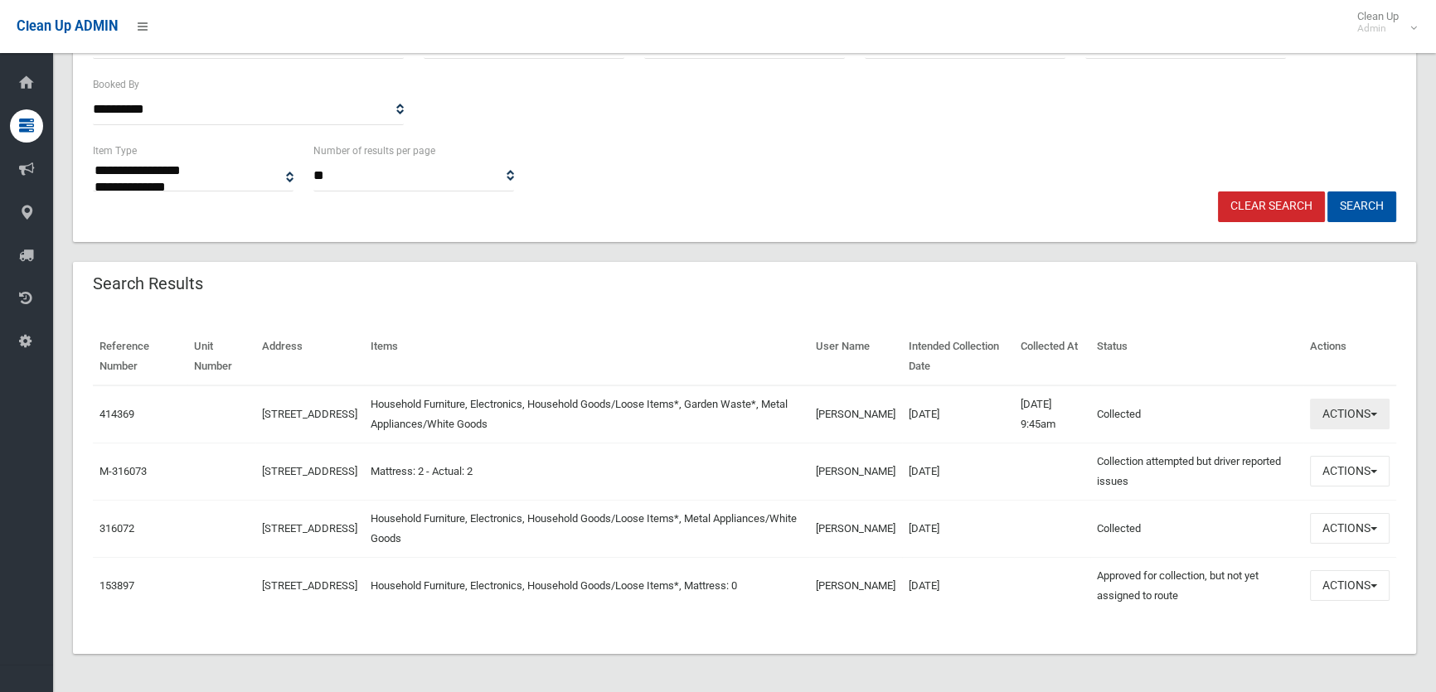
click at [1328, 420] on button "Actions" at bounding box center [1350, 414] width 80 height 31
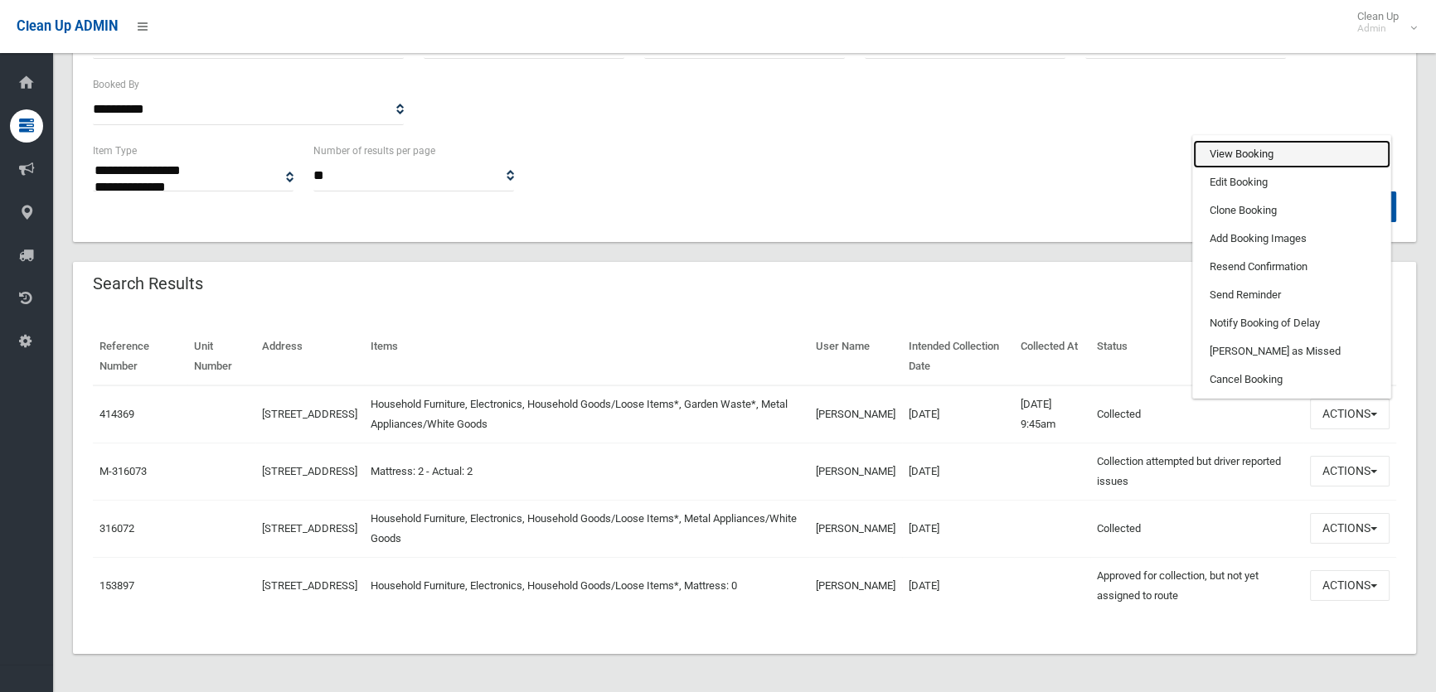
click at [1304, 141] on link "View Booking" at bounding box center [1291, 154] width 197 height 28
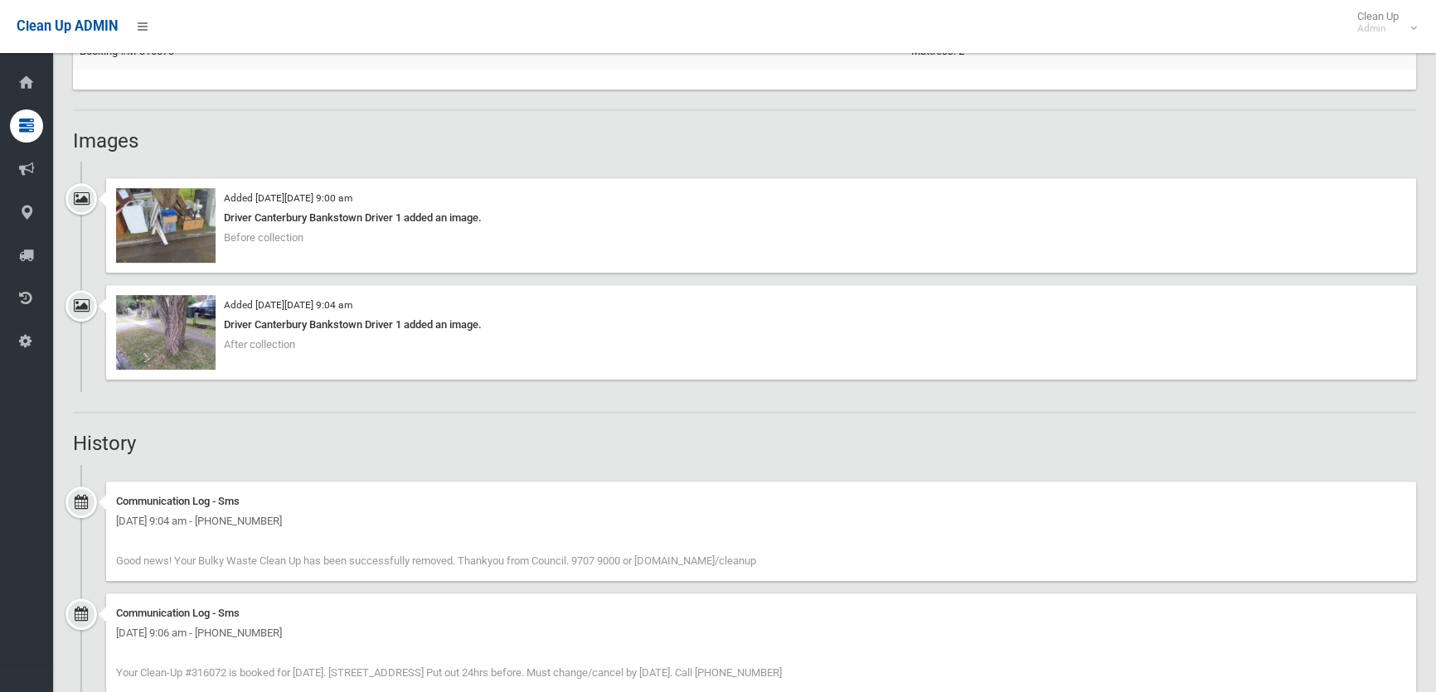
scroll to position [1130, 0]
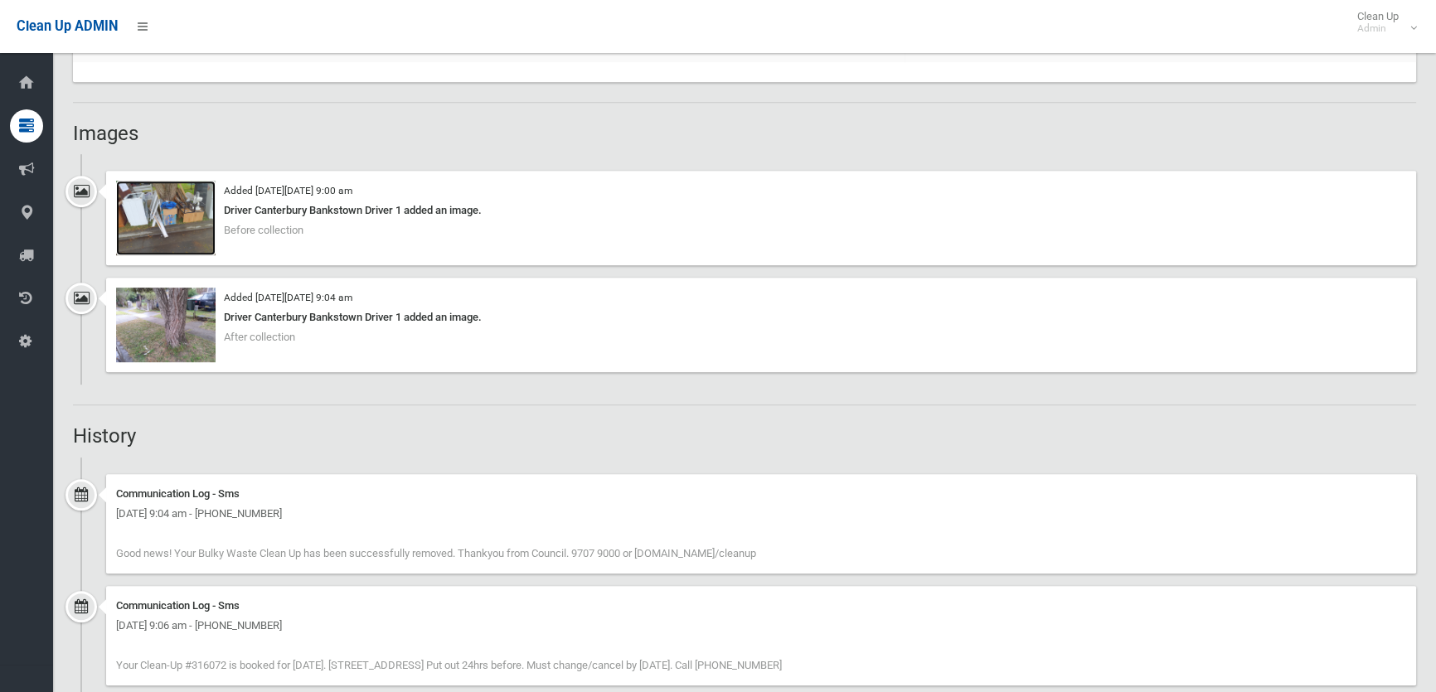
click at [141, 223] on img at bounding box center [166, 218] width 100 height 75
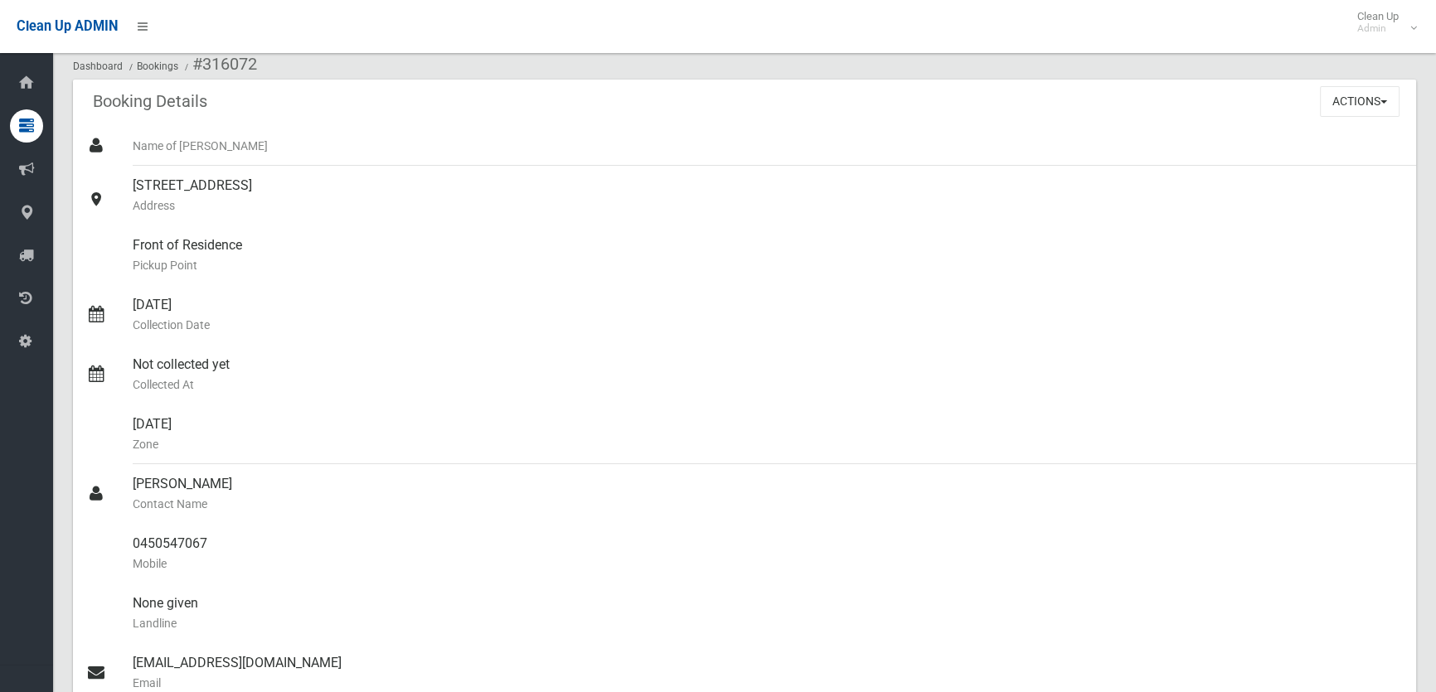
scroll to position [0, 0]
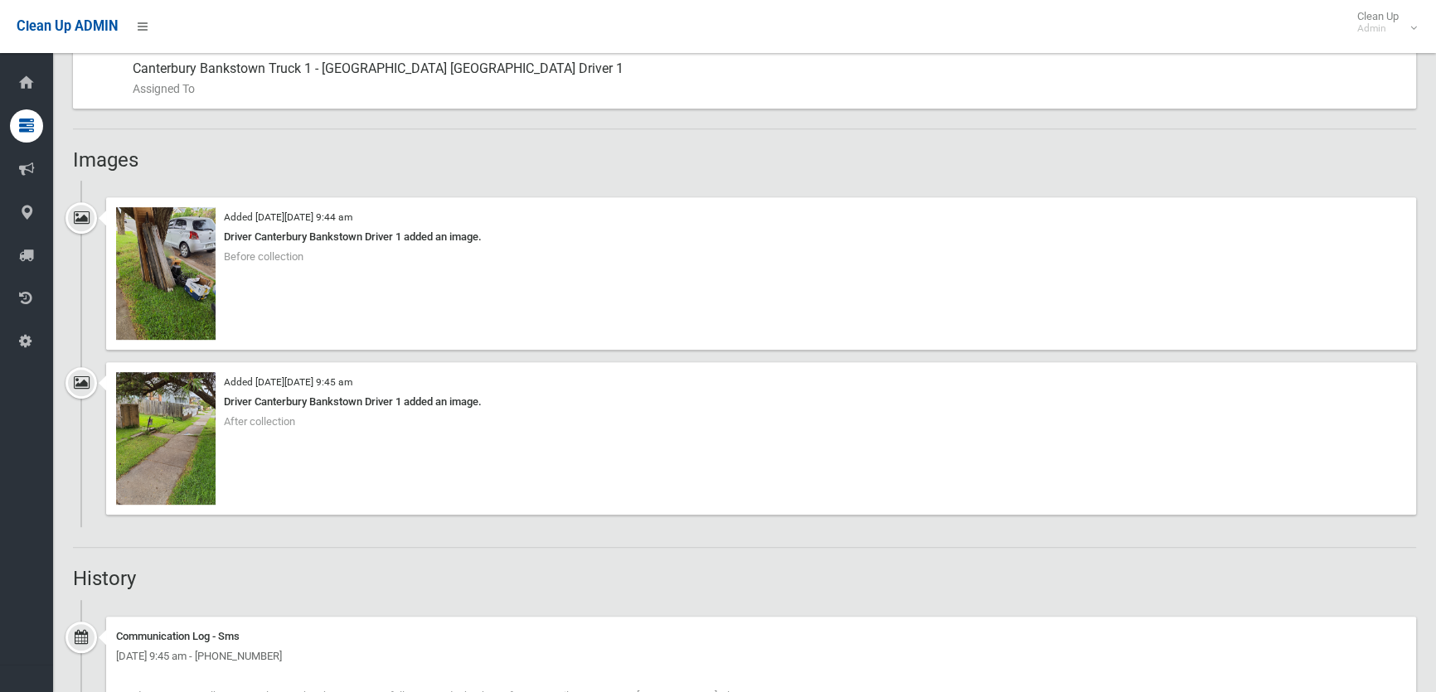
scroll to position [1206, 0]
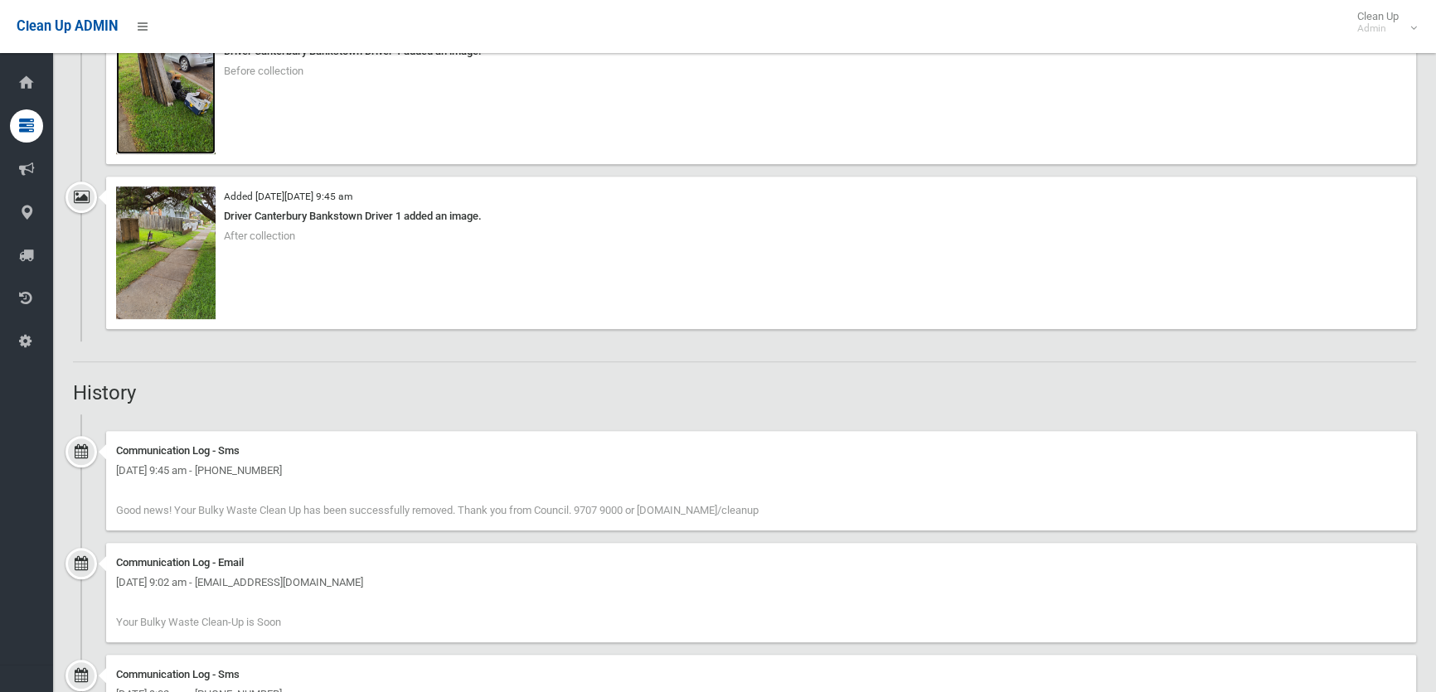
click at [163, 143] on img at bounding box center [166, 88] width 100 height 133
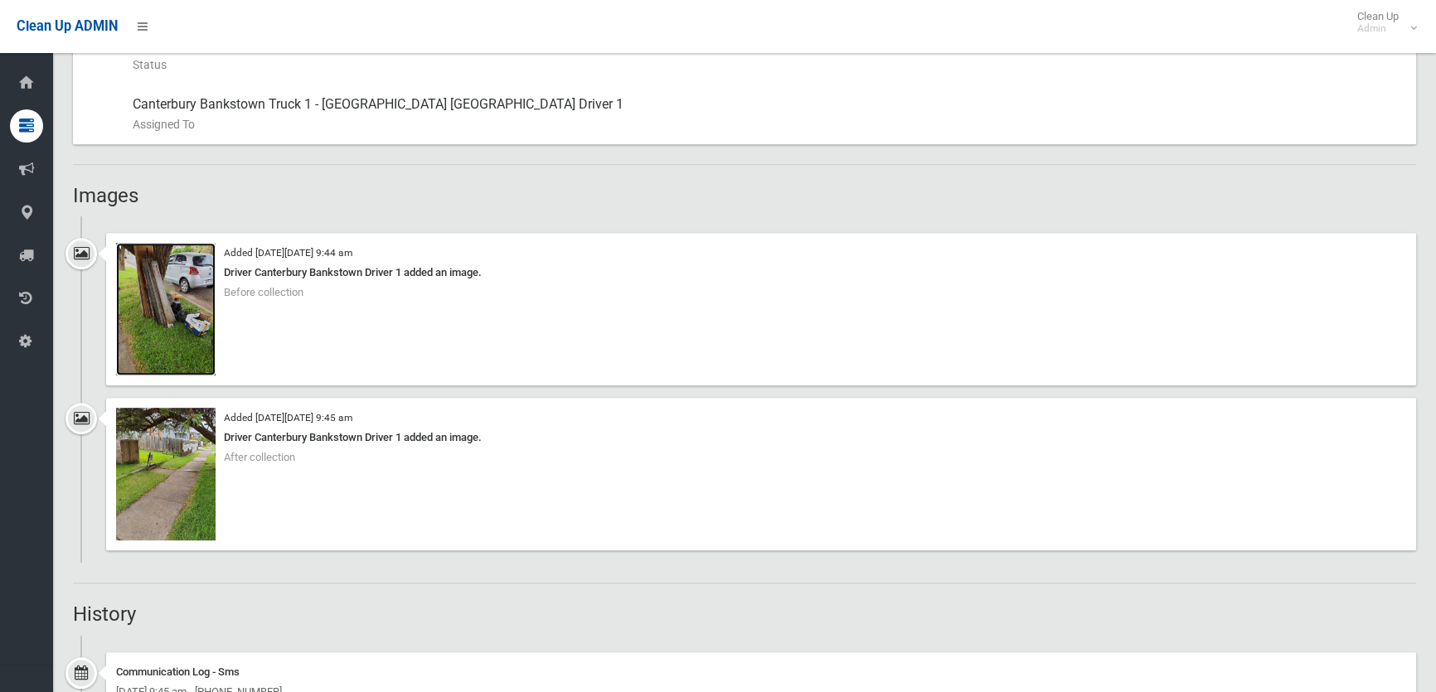
scroll to position [979, 0]
